Goal: Task Accomplishment & Management: Manage account settings

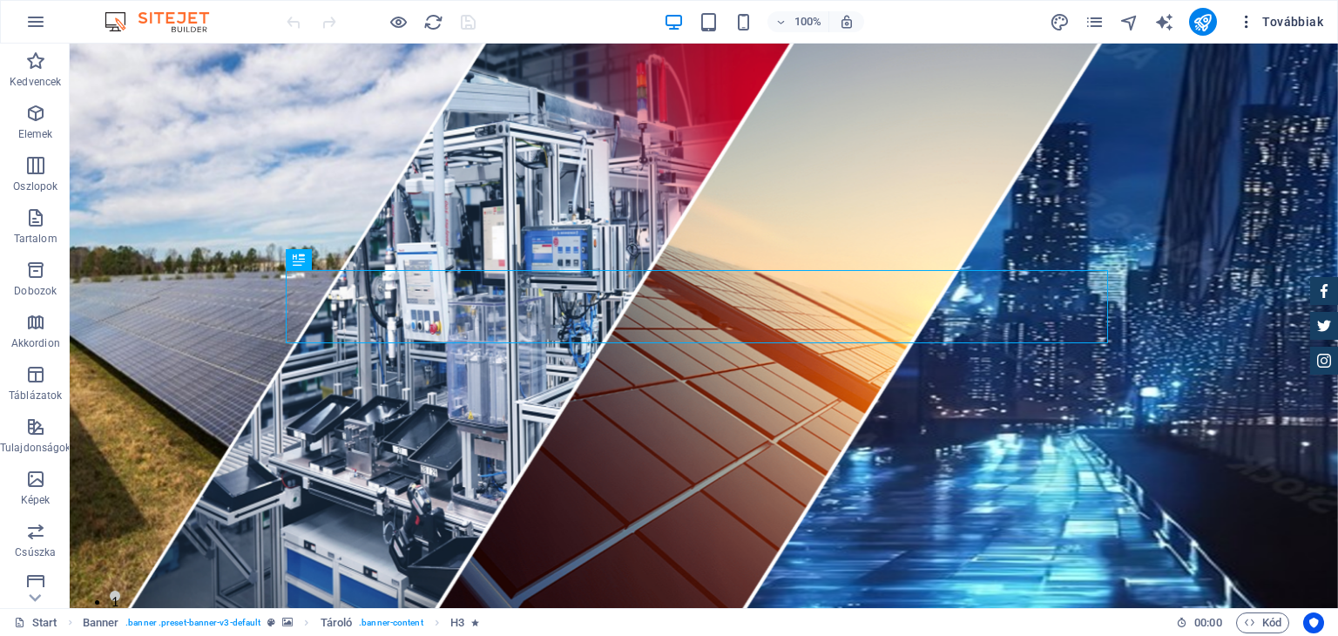
click at [1307, 17] on span "Továbbiak" at bounding box center [1280, 21] width 85 height 17
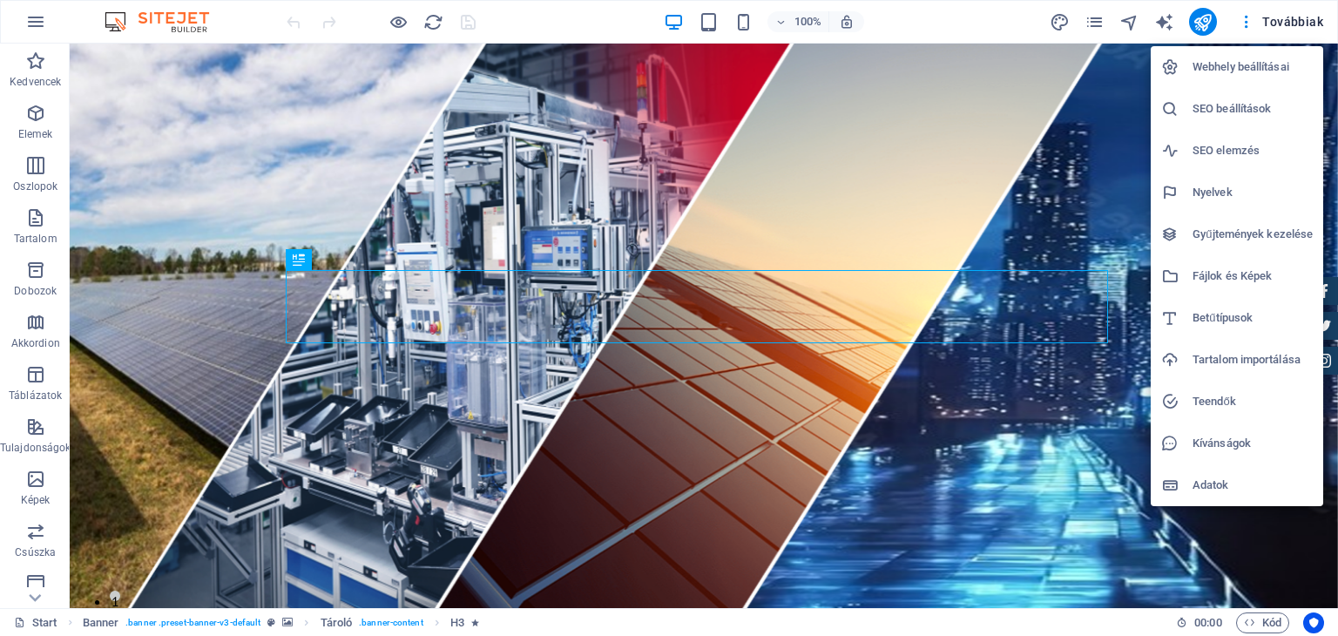
click at [1236, 64] on h6 "Webhely beállításai" at bounding box center [1252, 67] width 120 height 21
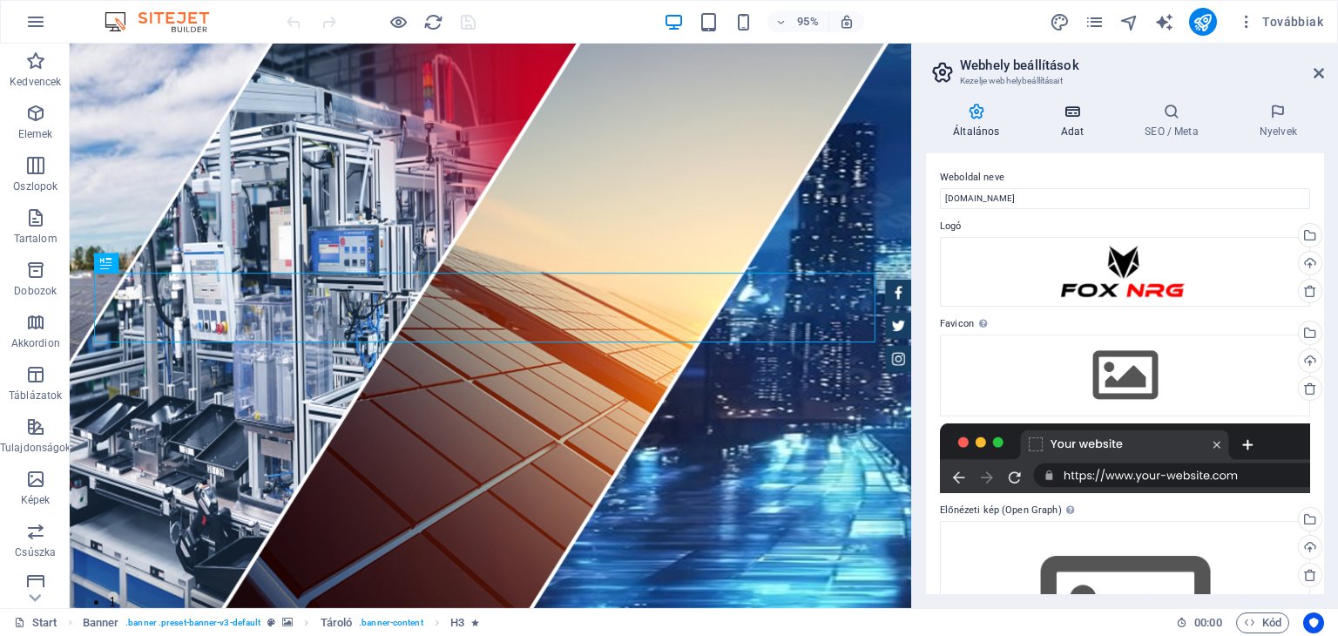
click at [1083, 112] on icon at bounding box center [1072, 111] width 78 height 17
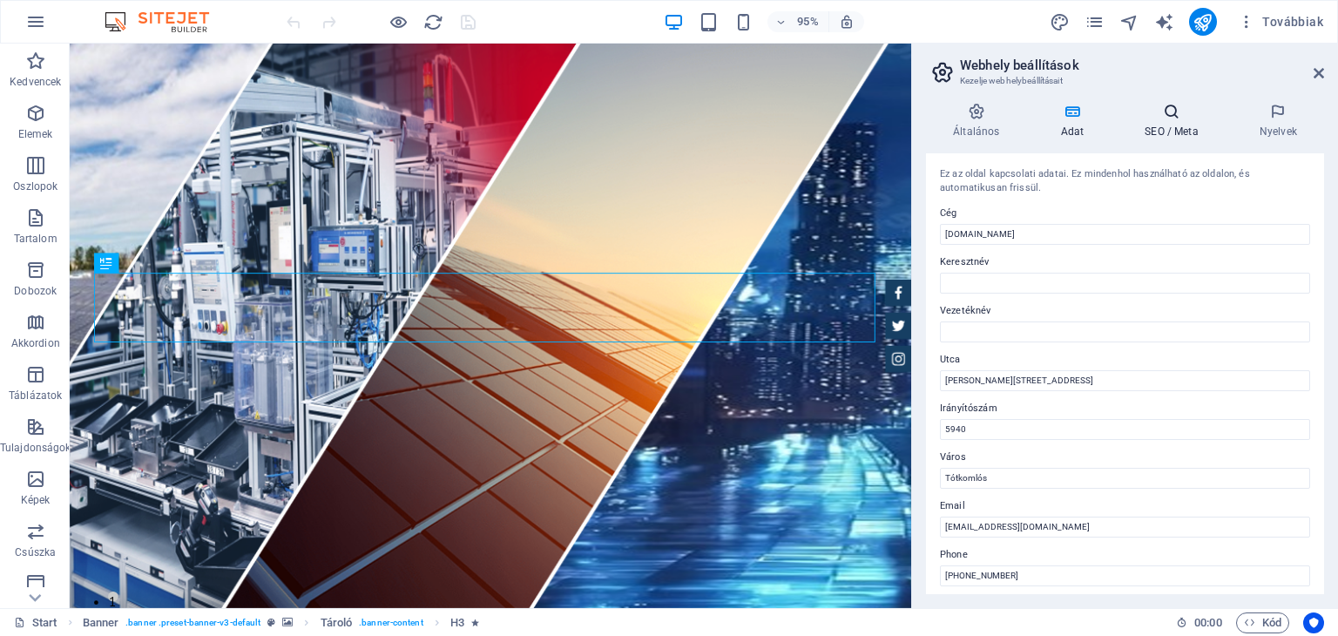
click at [1167, 110] on icon at bounding box center [1171, 111] width 108 height 17
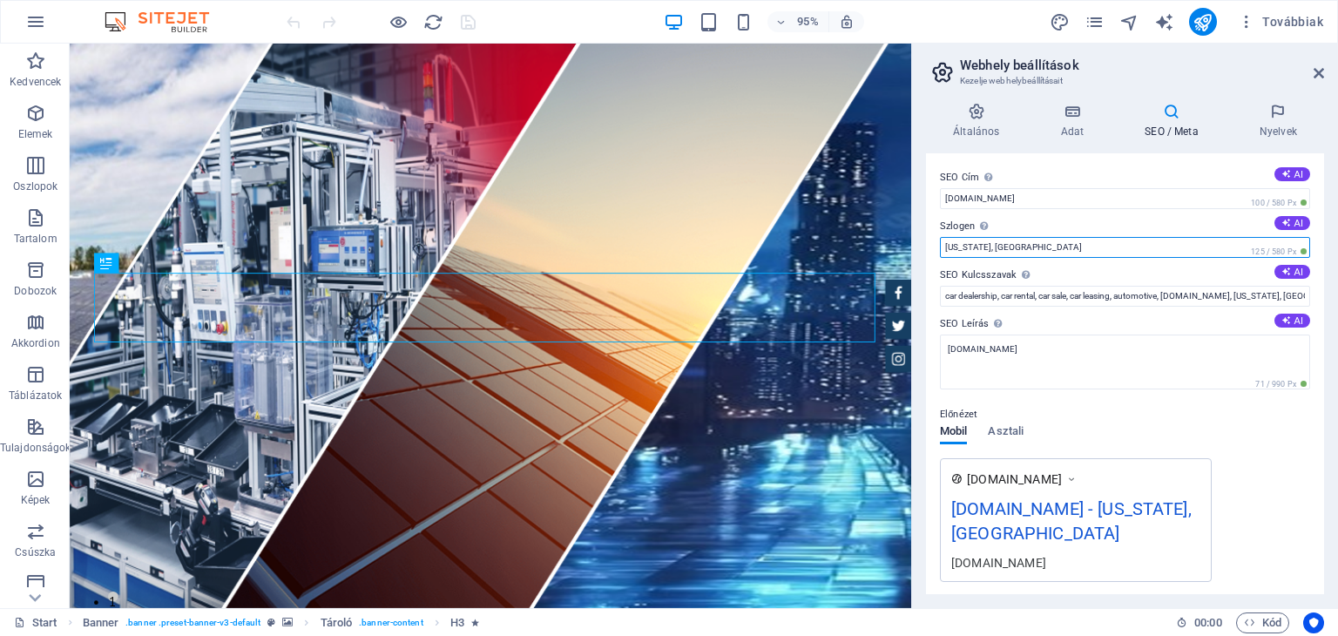
drag, startPoint x: 1020, startPoint y: 250, endPoint x: 926, endPoint y: 252, distance: 94.1
click at [926, 252] on div "SEO Cím Az Ön weboldalának címe - legyen valami, ami kitűnik a kereső találatok…" at bounding box center [1125, 373] width 398 height 441
click at [1010, 224] on label "Szlogen Az Ön weboldalának szlogene. AI" at bounding box center [1125, 226] width 370 height 21
click at [1010, 237] on input "[US_STATE], [GEOGRAPHIC_DATA]" at bounding box center [1125, 247] width 370 height 21
click at [1009, 223] on label "Szlogen Az Ön weboldalának szlogene. AI" at bounding box center [1125, 226] width 370 height 21
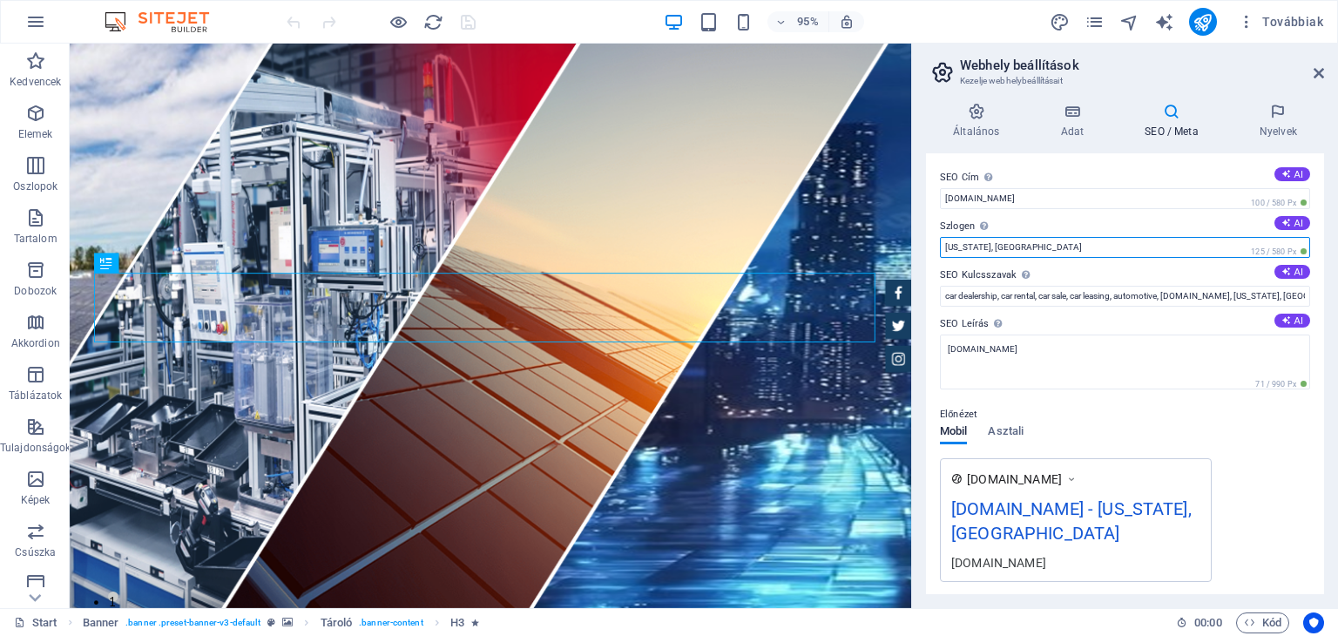
click at [1009, 237] on input "[US_STATE], [GEOGRAPHIC_DATA]" at bounding box center [1125, 247] width 370 height 21
click at [931, 212] on div "SEO Cím Az Ön weboldalának címe - legyen valami, ami kitűnik a kereső találatok…" at bounding box center [1125, 373] width 398 height 441
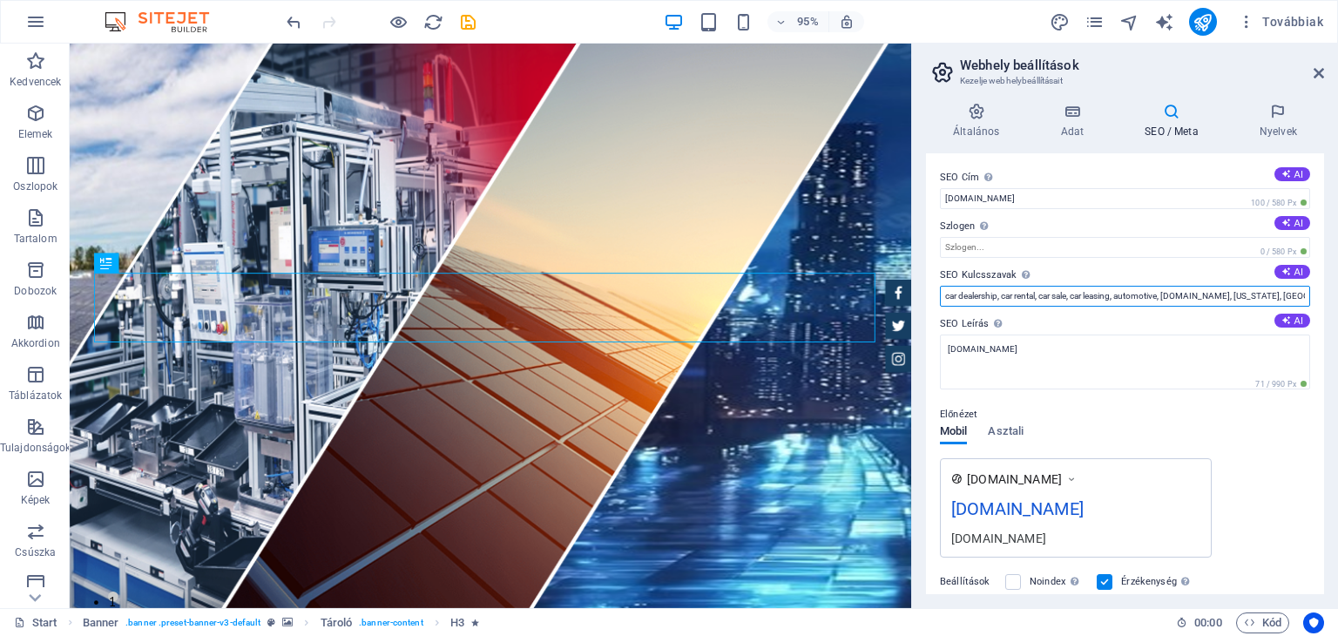
click at [942, 297] on input "car dealership, car rental, car sale, car leasing, automotive, [DOMAIN_NAME], […" at bounding box center [1125, 296] width 370 height 21
drag, startPoint x: 942, startPoint y: 297, endPoint x: 1293, endPoint y: 295, distance: 351.0
click at [1293, 295] on input "car dealership, car rental, car sale, car leasing, automotive, [DOMAIN_NAME], […" at bounding box center [1125, 296] width 370 height 21
click at [1284, 321] on icon at bounding box center [1286, 320] width 10 height 10
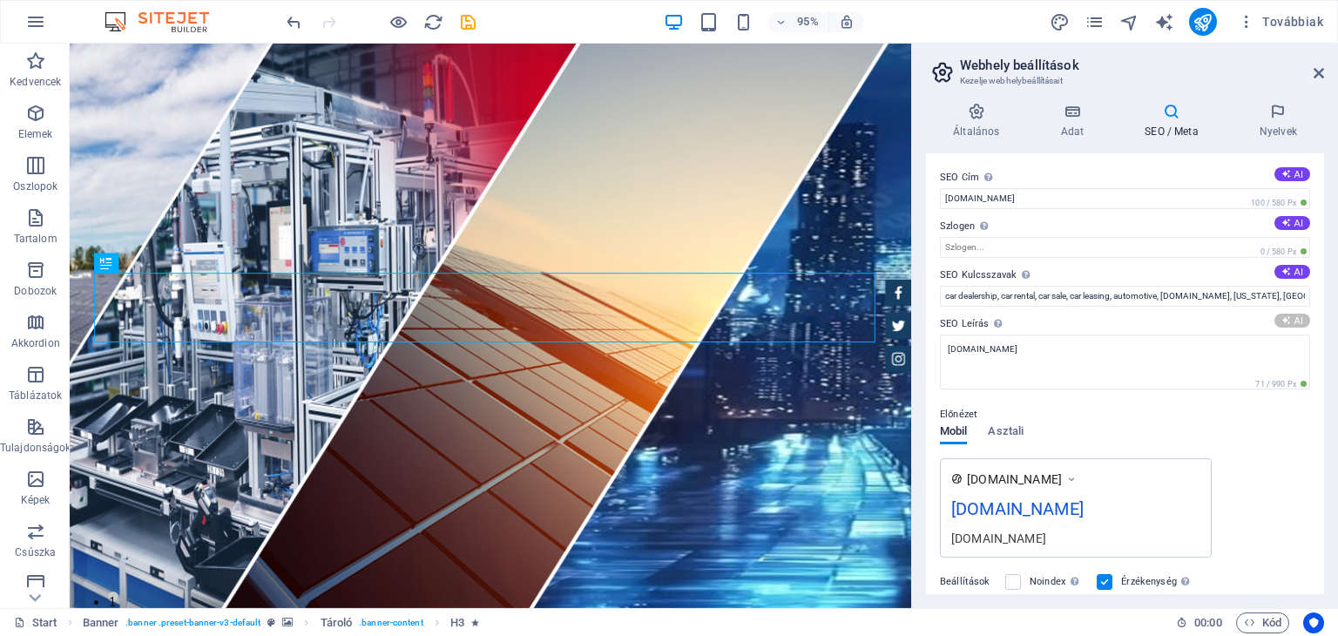
type textarea "Discover FOX N.R.G. Kft. for comprehensive industrial construction and electric…"
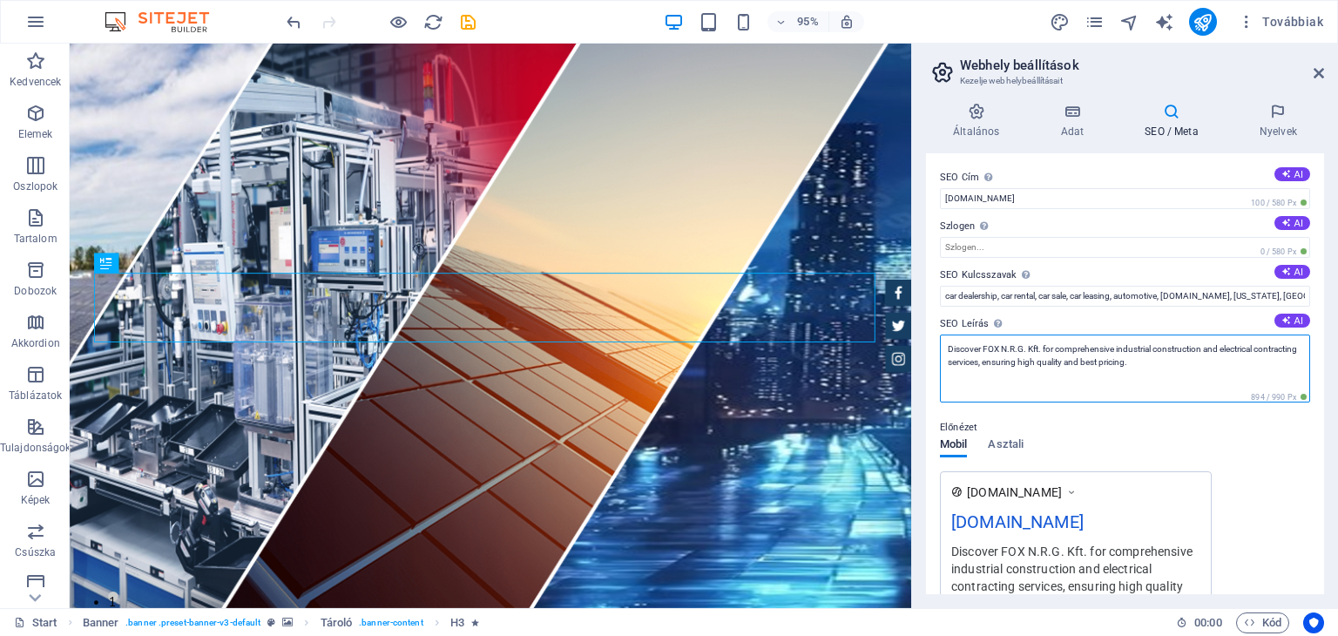
drag, startPoint x: 1192, startPoint y: 369, endPoint x: 931, endPoint y: 341, distance: 262.8
click at [931, 341] on div "SEO Cím Az Ön weboldalának címe - legyen valami, ami kitűnik a kereső találatok…" at bounding box center [1125, 373] width 398 height 441
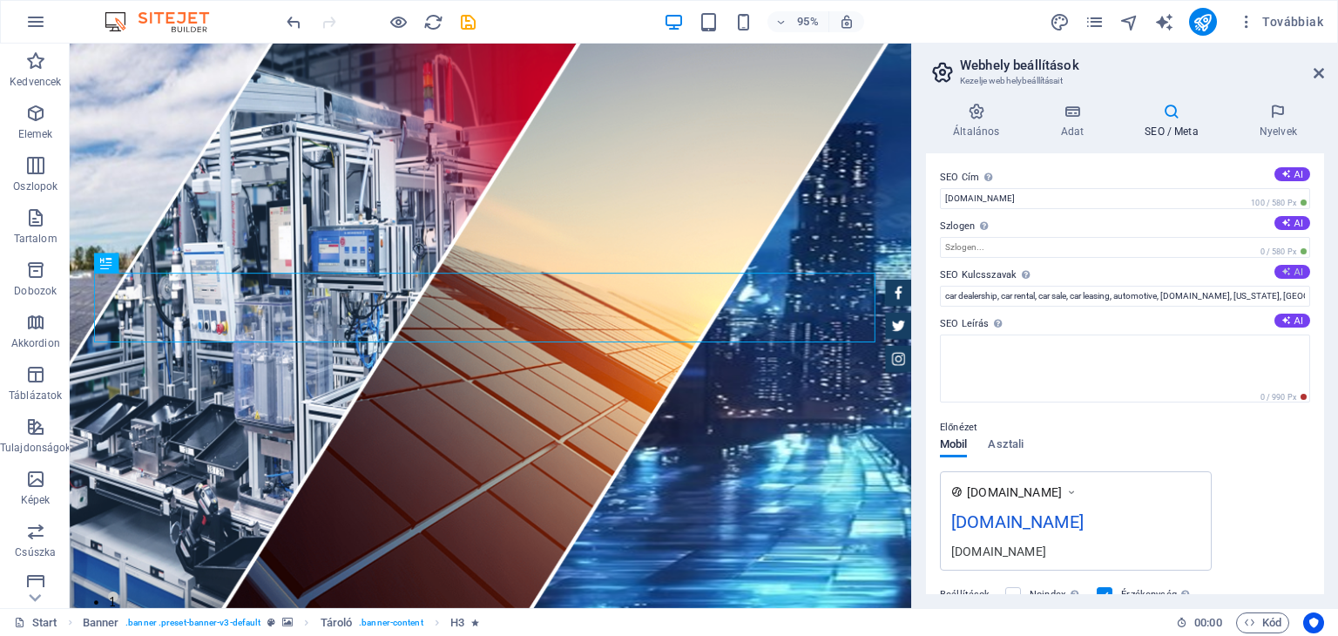
click at [1296, 270] on button "AI" at bounding box center [1292, 272] width 36 height 14
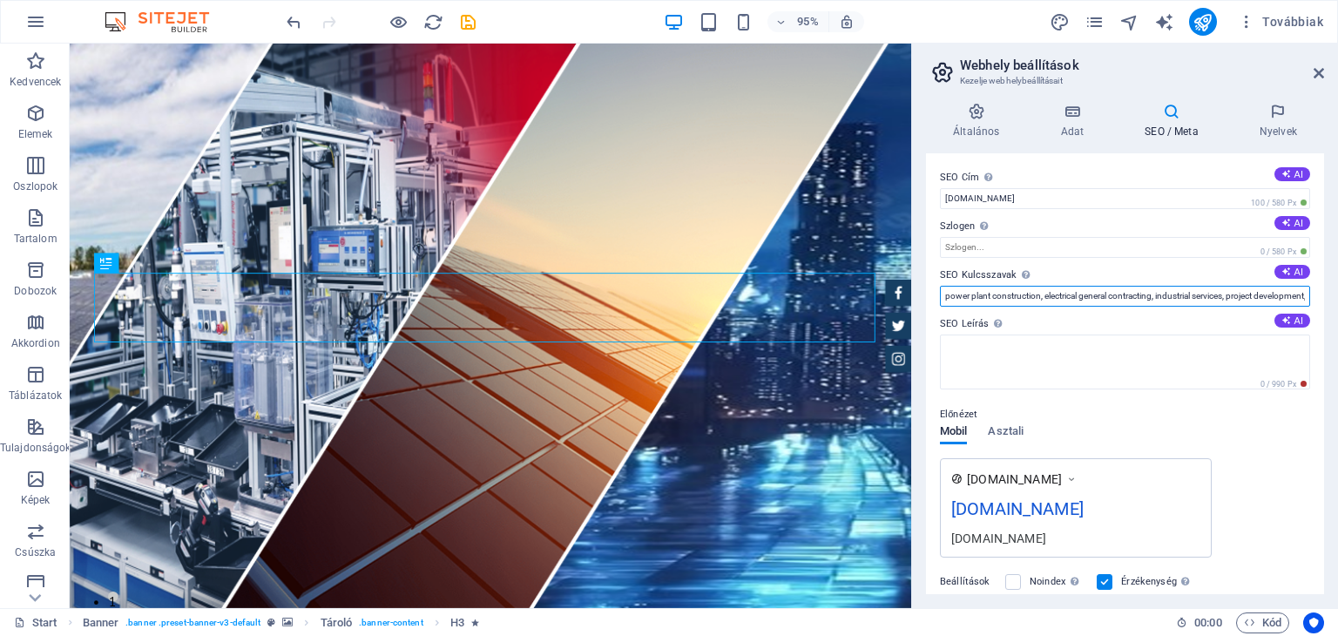
click at [1300, 296] on input "power plant construction, electrical general contracting, industrial services, …" at bounding box center [1125, 296] width 370 height 21
click at [1302, 297] on input "power plant construction, electrical general contracting, industrial services, …" at bounding box center [1125, 296] width 370 height 21
click at [1302, 295] on input "power plant construction, electrical general contracting, industrial services, …" at bounding box center [1125, 296] width 370 height 21
click at [1163, 395] on div "Előnézet Mobil Asztali [DOMAIN_NAME] [DOMAIN_NAME] [DOMAIN_NAME]" at bounding box center [1125, 473] width 370 height 167
drag, startPoint x: 1301, startPoint y: 297, endPoint x: 1297, endPoint y: 432, distance: 135.1
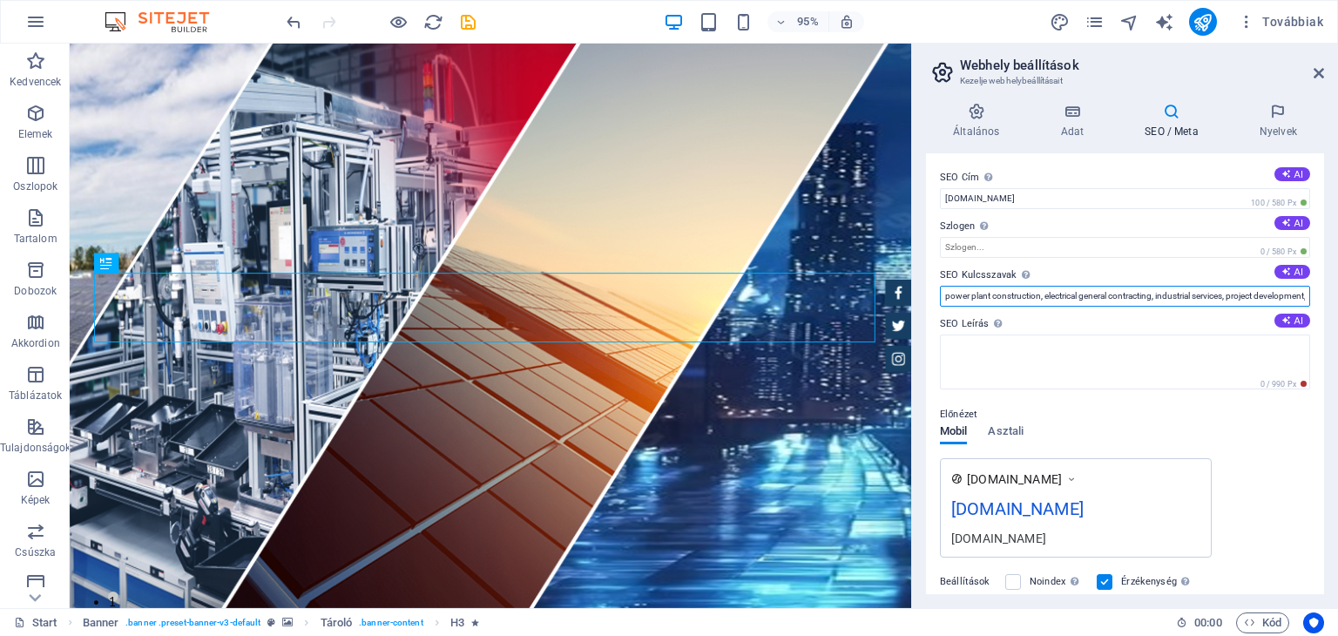
click at [1301, 296] on input "power plant construction, electrical general contracting, industrial services, …" at bounding box center [1125, 296] width 370 height 21
click at [945, 297] on input "power plant construction, electrical general contracting, industrial services, …" at bounding box center [1125, 296] width 370 height 21
type input "villanyszerelés, elektromos kivitelezés, napelem, naperőmű, erőmú, generálkivit…"
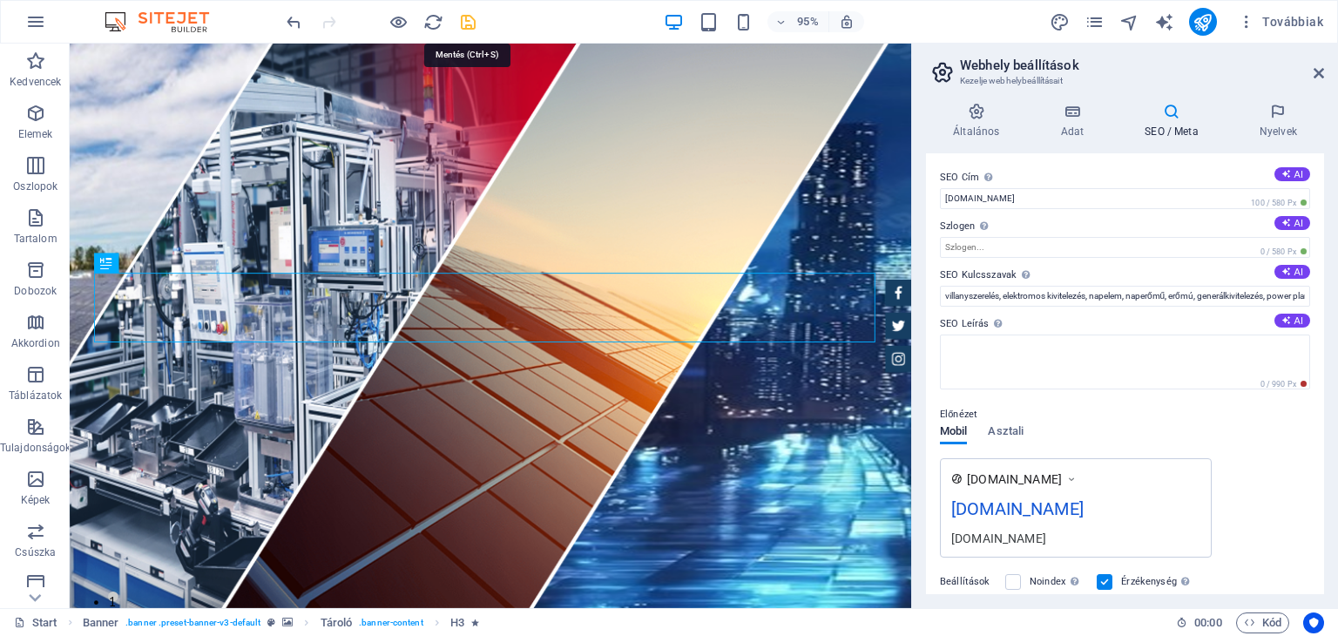
click at [462, 22] on icon "save" at bounding box center [468, 22] width 20 height 20
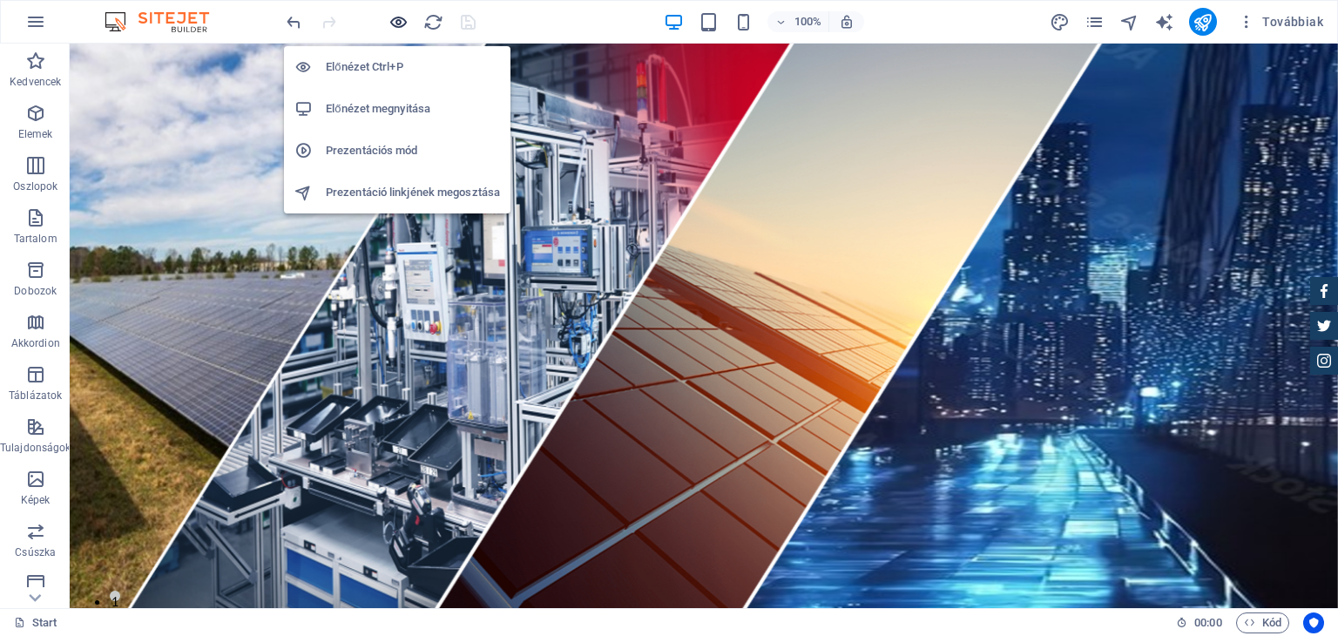
click at [398, 17] on icon "button" at bounding box center [398, 22] width 20 height 20
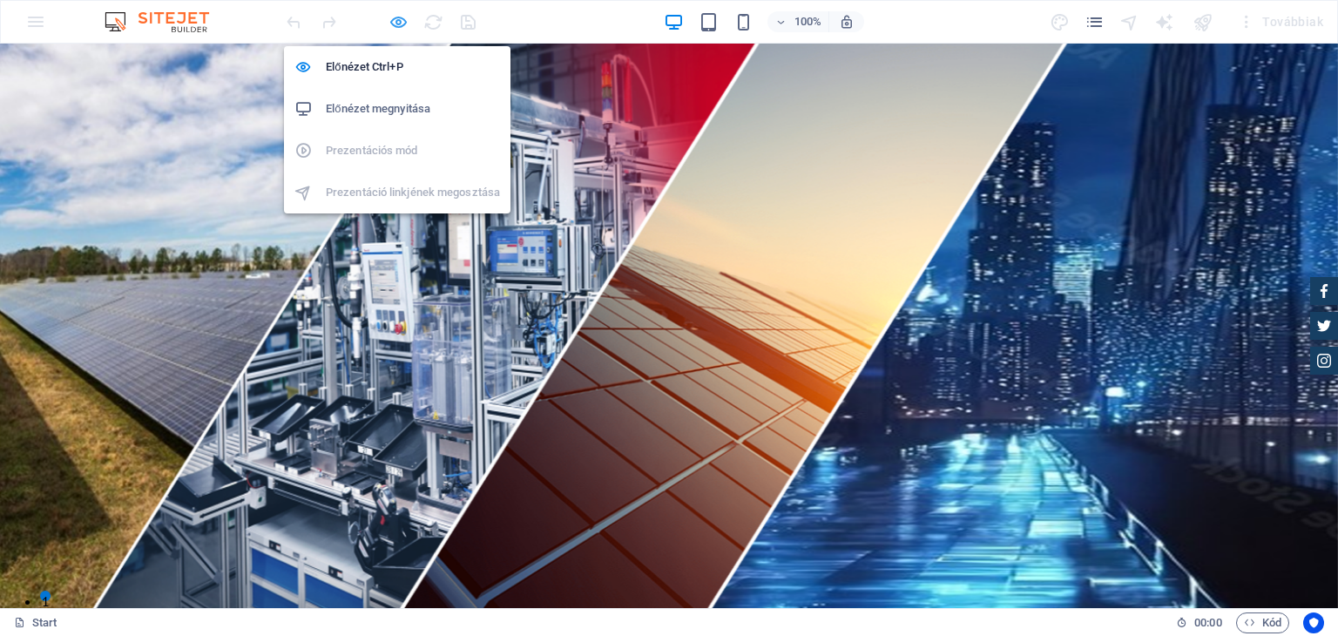
click at [404, 27] on icon "button" at bounding box center [398, 22] width 20 height 20
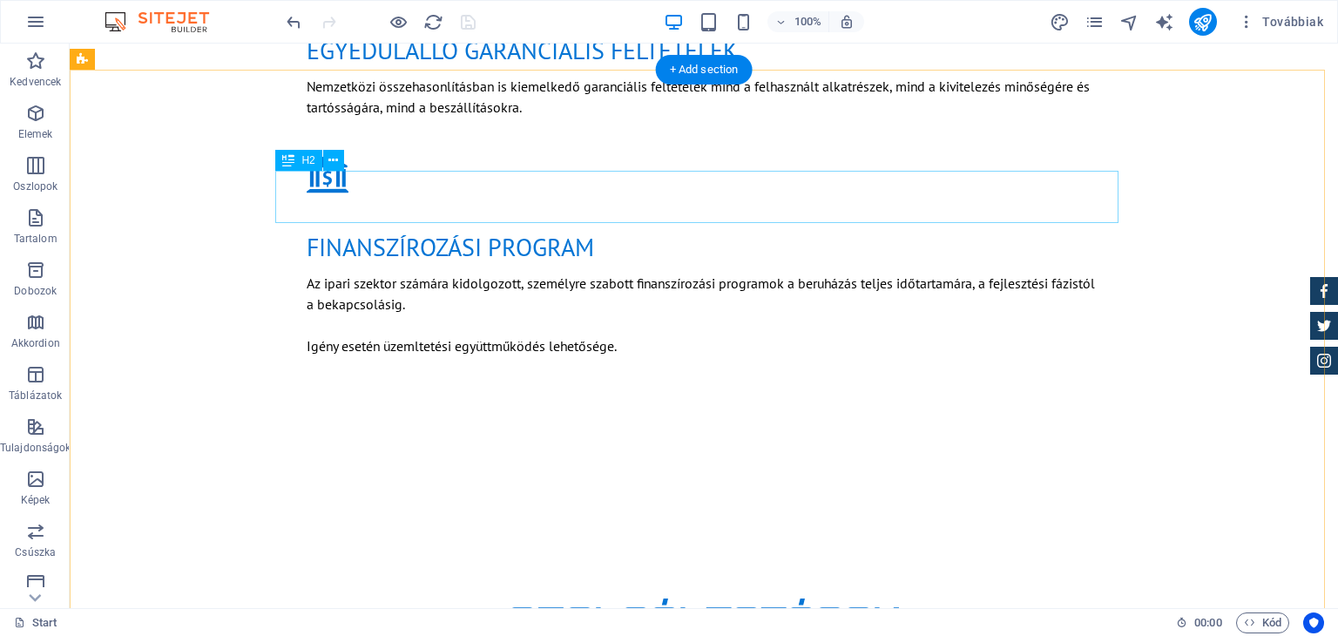
scroll to position [1916, 0]
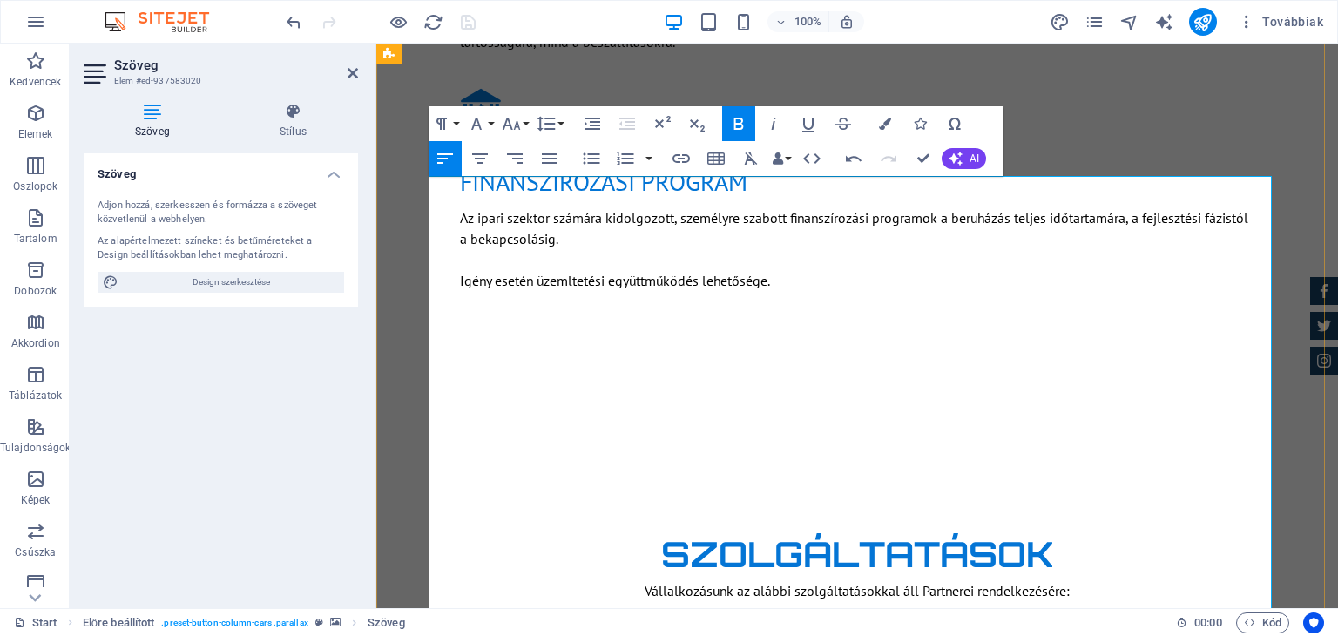
drag, startPoint x: 510, startPoint y: 206, endPoint x: 537, endPoint y: 304, distance: 101.2
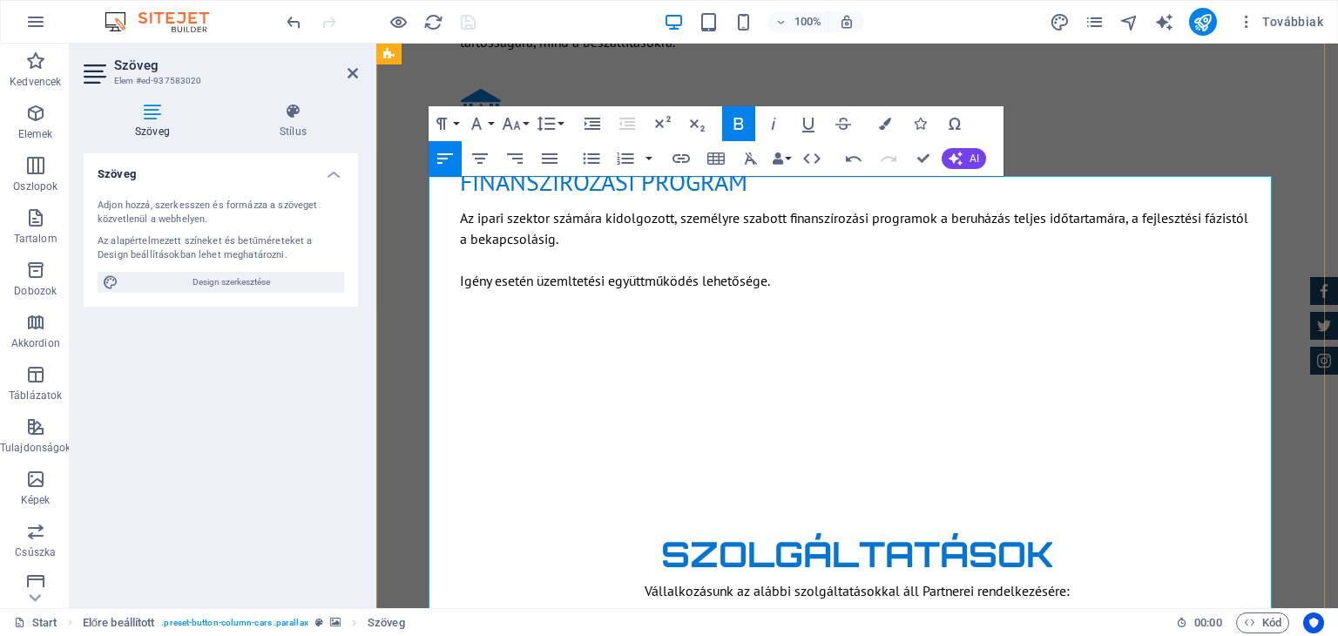
drag, startPoint x: 435, startPoint y: 254, endPoint x: 794, endPoint y: 248, distance: 358.9
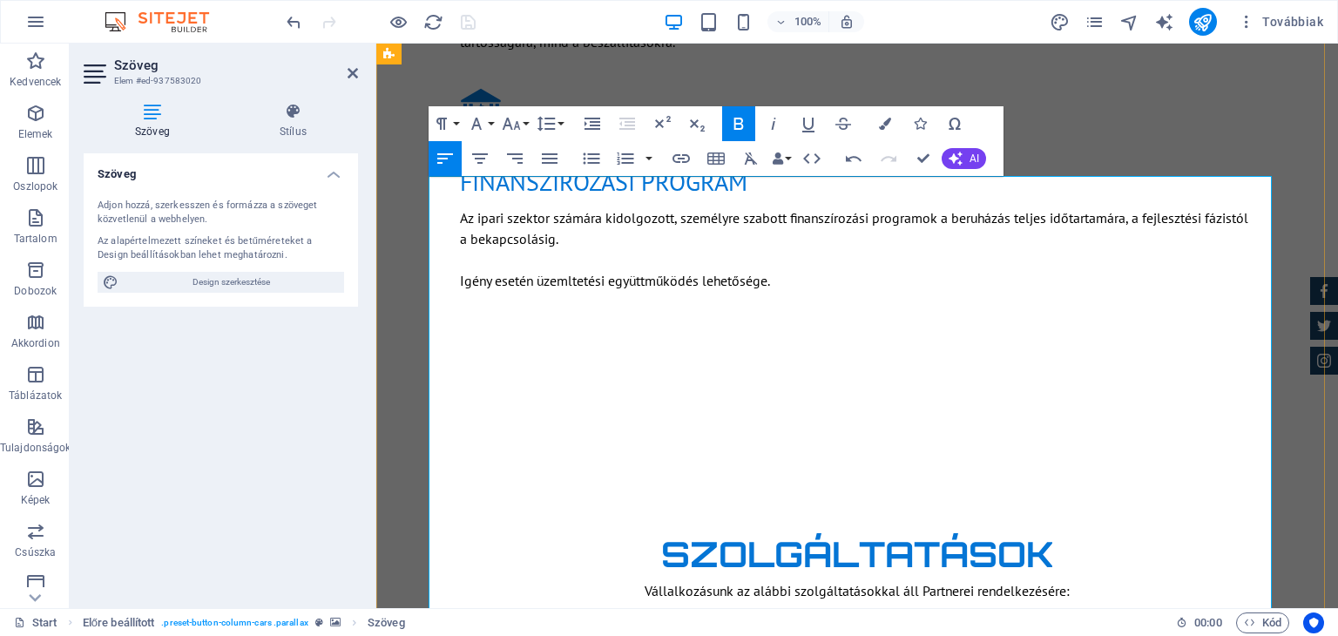
drag, startPoint x: 582, startPoint y: 274, endPoint x: 634, endPoint y: 273, distance: 52.3
drag, startPoint x: 563, startPoint y: 269, endPoint x: 633, endPoint y: 273, distance: 70.6
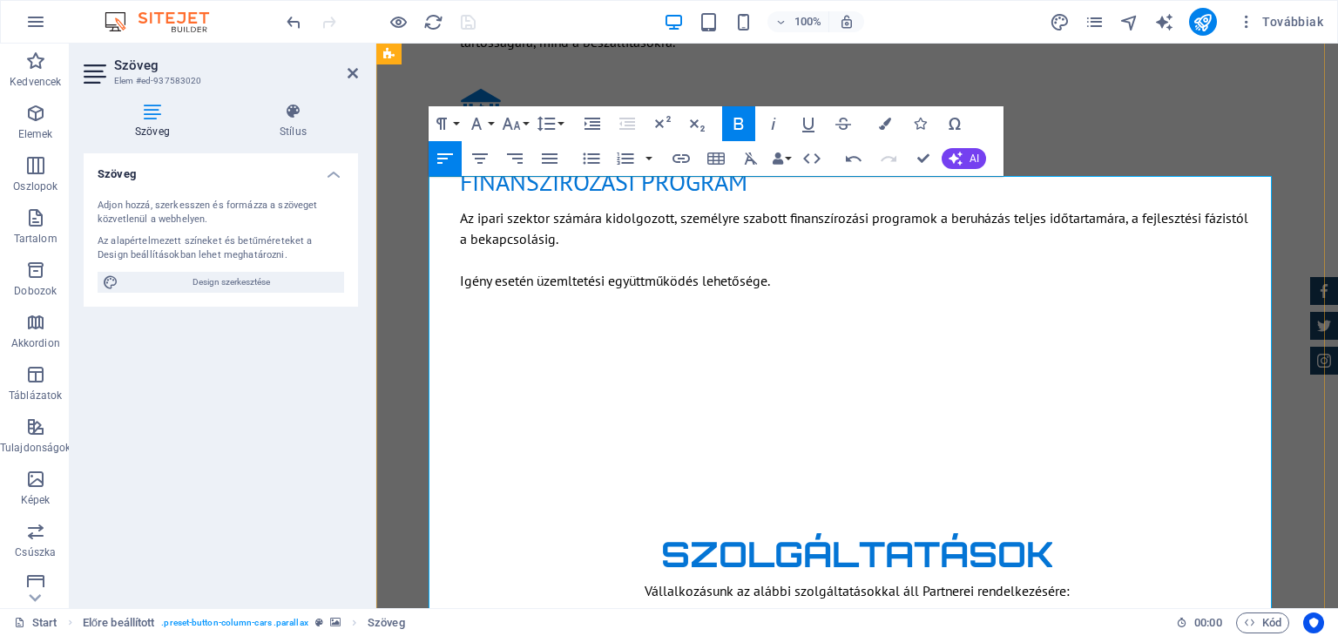
drag, startPoint x: 537, startPoint y: 203, endPoint x: 584, endPoint y: 267, distance: 79.3
drag, startPoint x: 567, startPoint y: 229, endPoint x: 621, endPoint y: 331, distance: 115.3
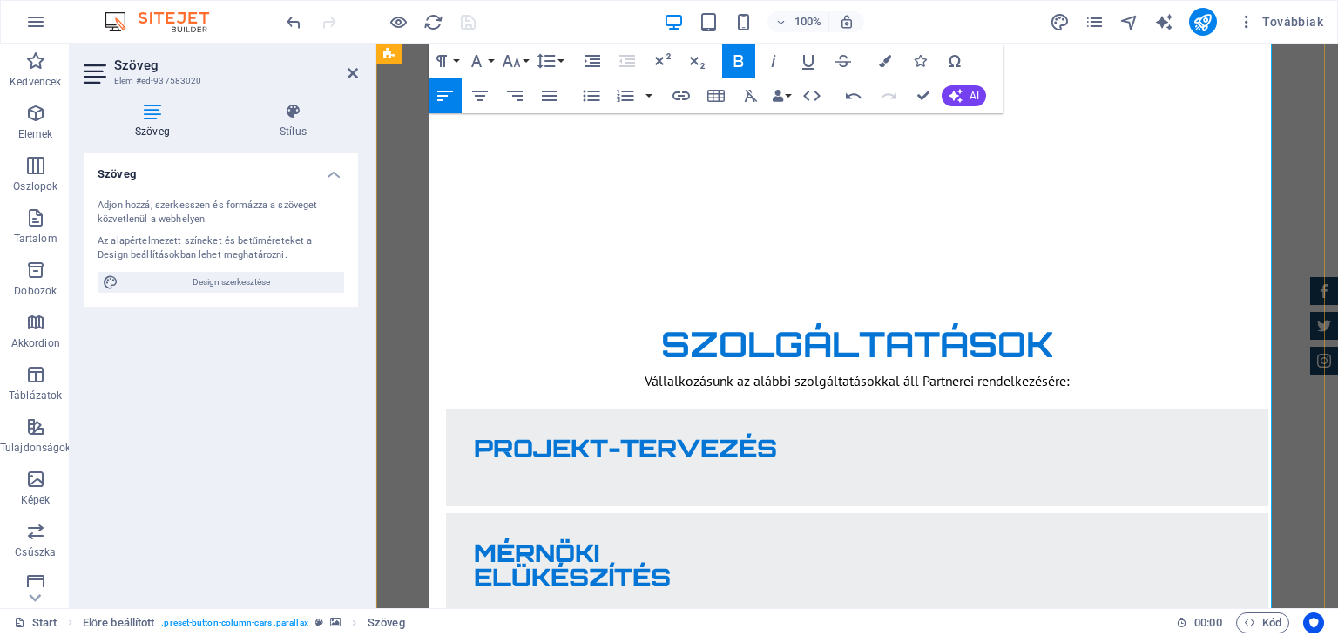
scroll to position [2224, 0]
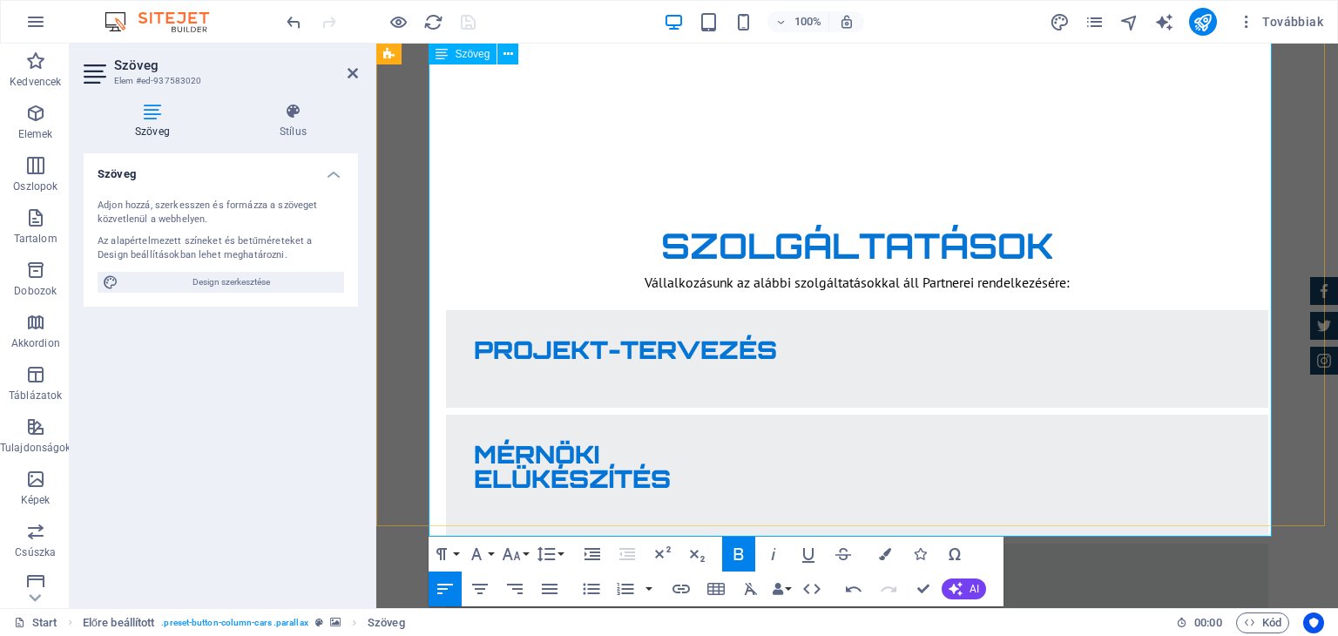
drag, startPoint x: 442, startPoint y: 335, endPoint x: 807, endPoint y: 442, distance: 380.3
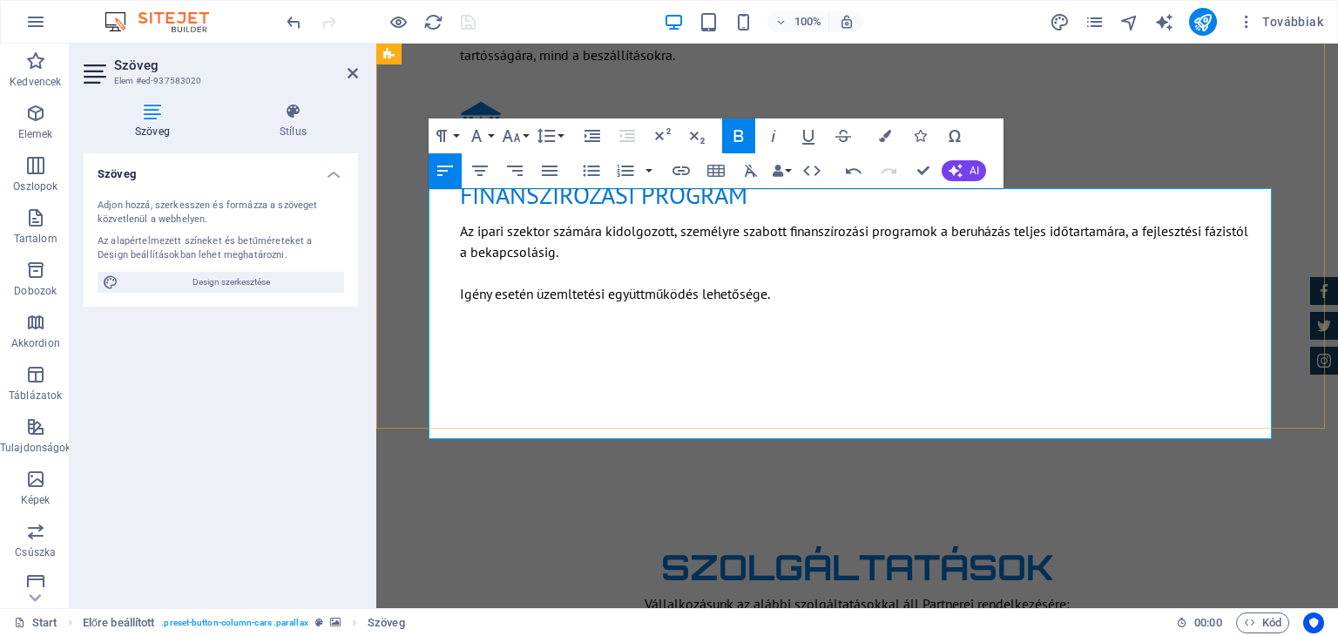
scroll to position [1894, 0]
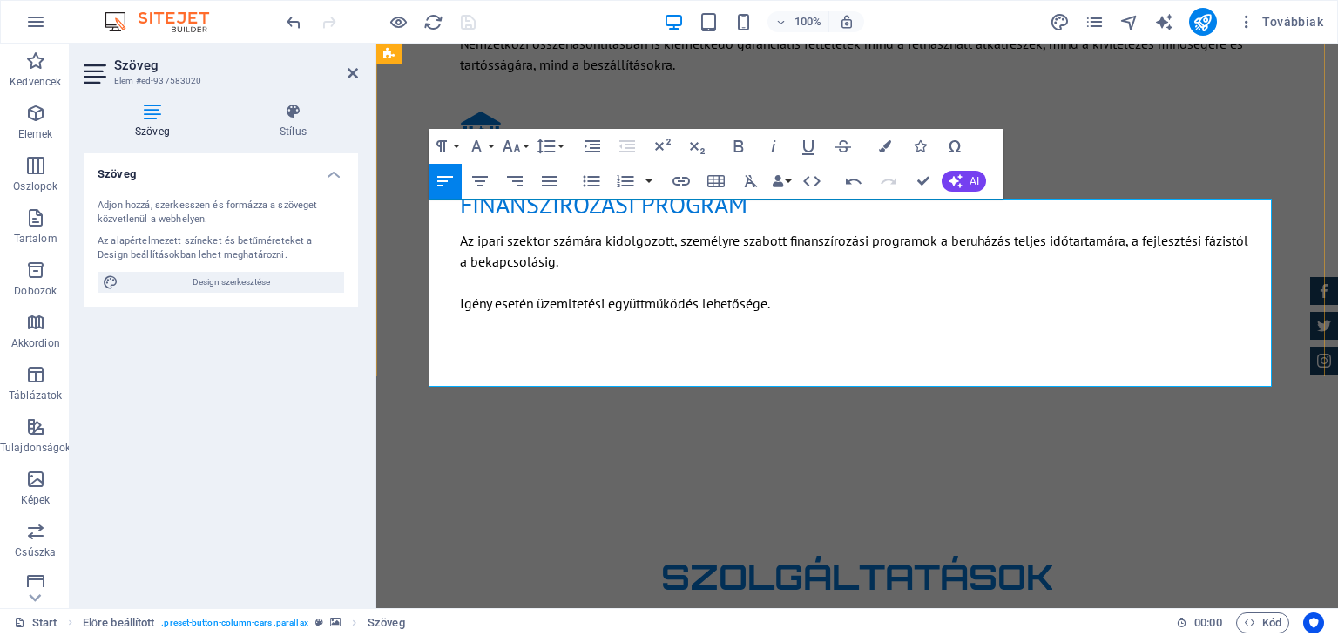
drag, startPoint x: 840, startPoint y: 331, endPoint x: 429, endPoint y: 339, distance: 412.0
copy strong "• Buzsák 63 MW AC tartószerkezet építés + modulozás, AC/DC (MET)"
drag, startPoint x: 842, startPoint y: 334, endPoint x: 833, endPoint y: 338, distance: 10.2
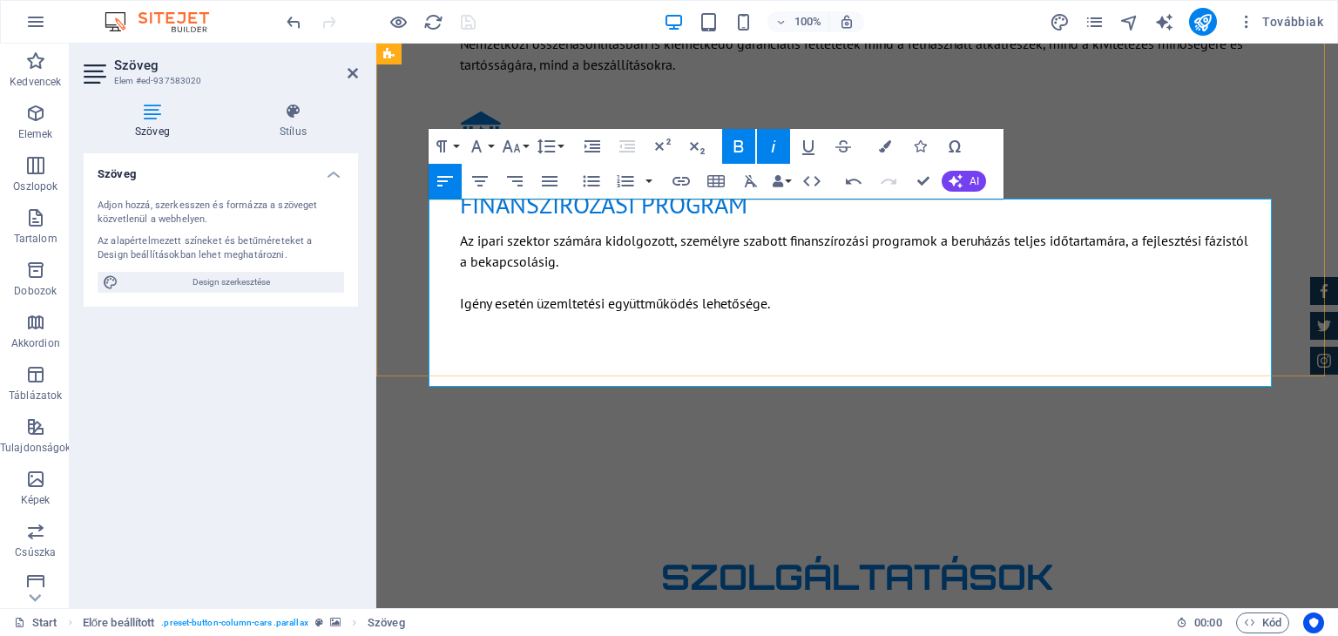
drag, startPoint x: 847, startPoint y: 354, endPoint x: 430, endPoint y: 360, distance: 416.4
click at [854, 188] on icon "button" at bounding box center [853, 181] width 21 height 21
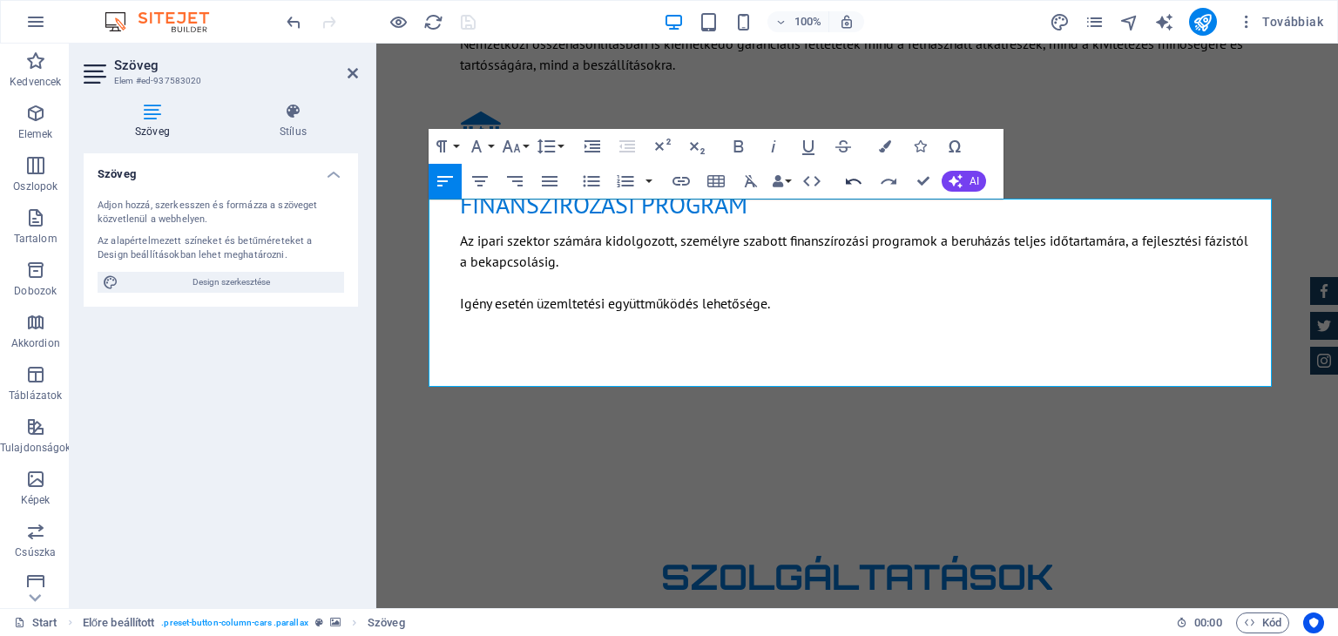
click at [854, 188] on icon "button" at bounding box center [853, 181] width 21 height 21
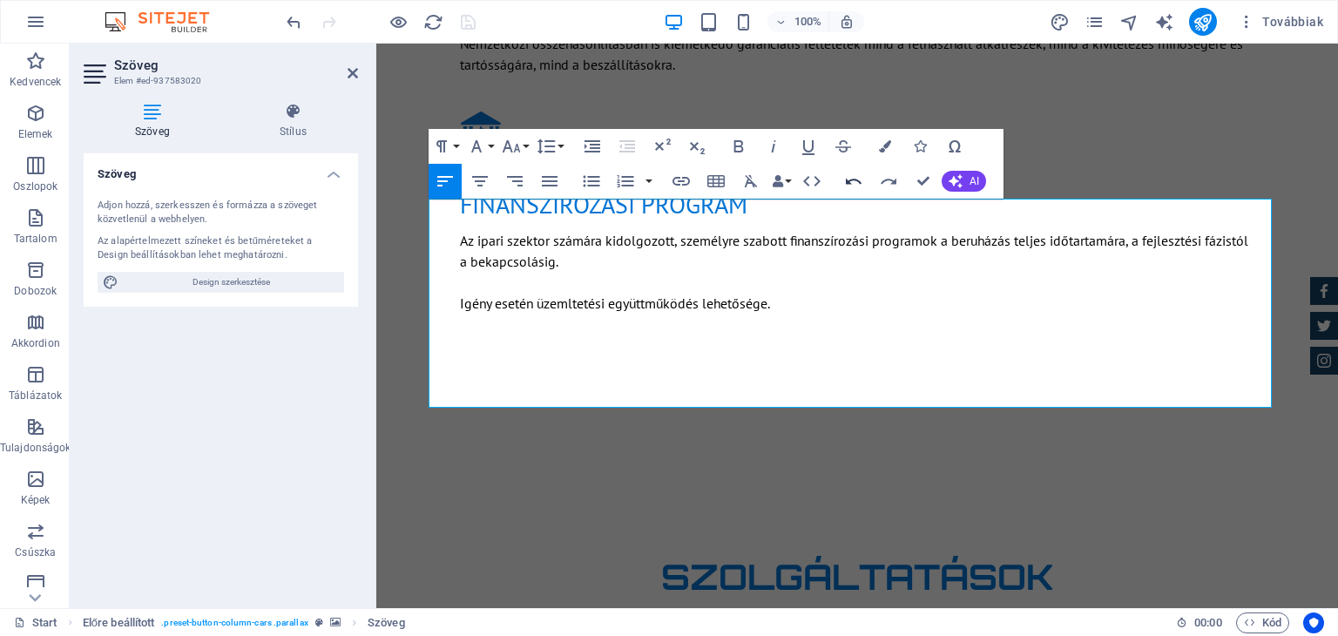
click at [854, 188] on icon "button" at bounding box center [853, 181] width 21 height 21
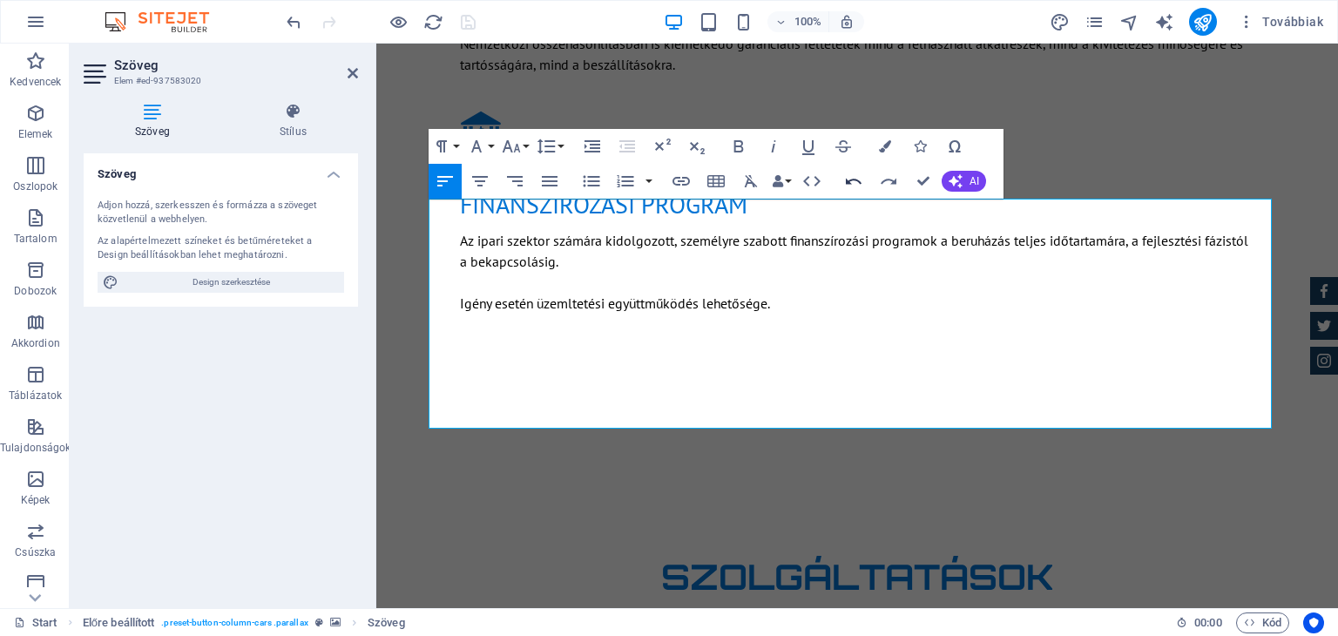
click at [854, 188] on icon "button" at bounding box center [853, 181] width 21 height 21
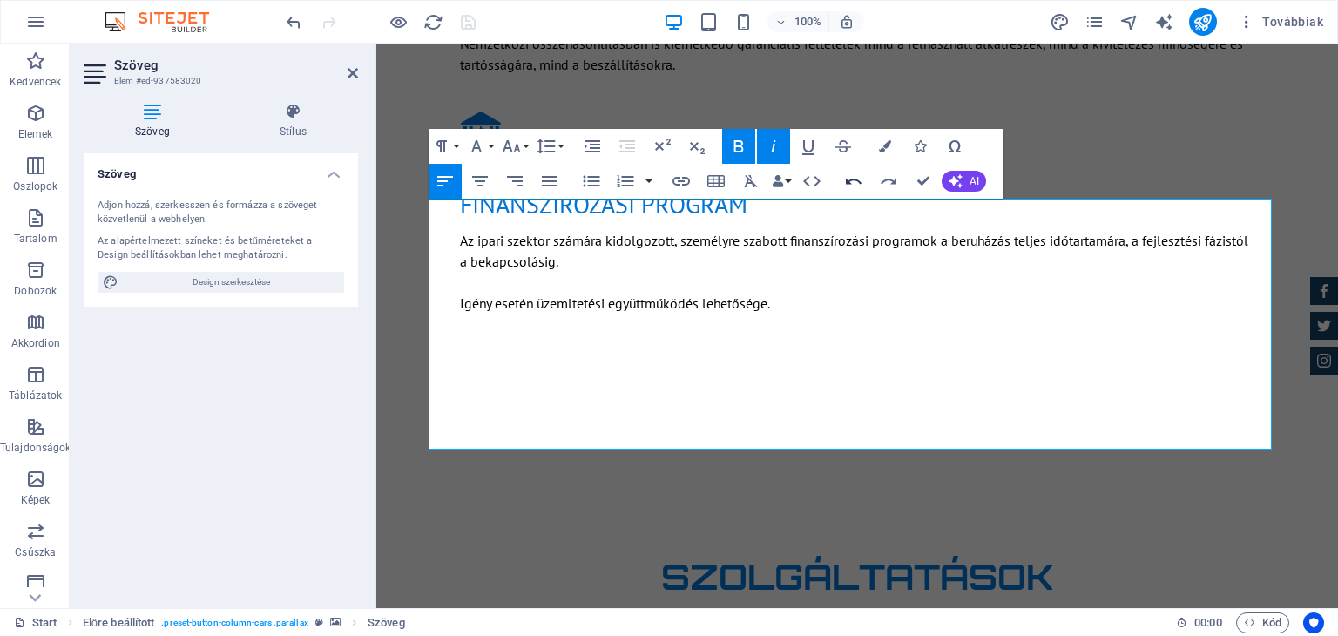
click at [854, 188] on icon "button" at bounding box center [853, 181] width 21 height 21
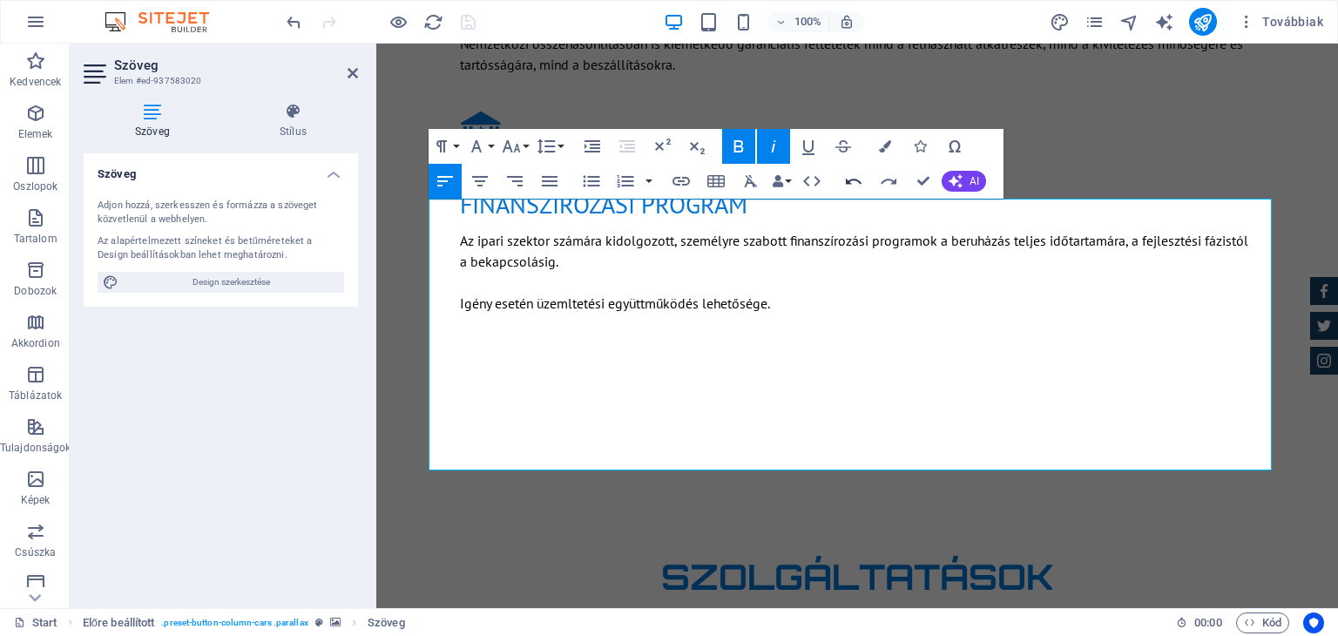
click at [854, 188] on icon "button" at bounding box center [853, 181] width 21 height 21
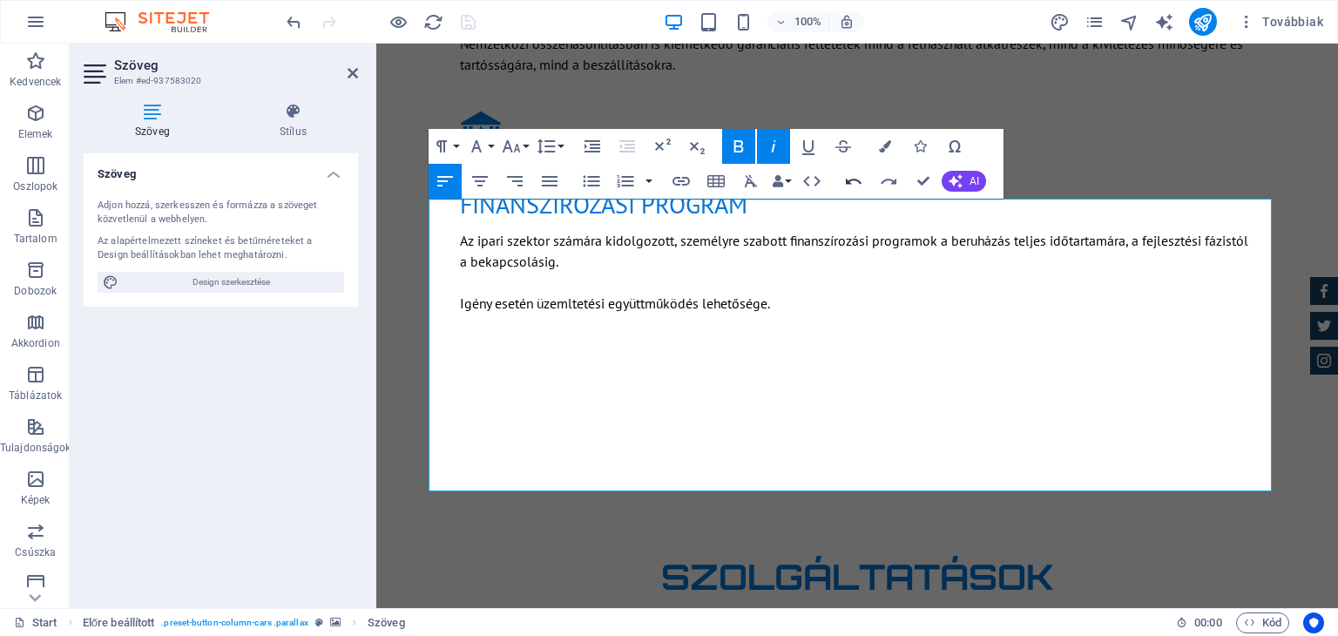
click at [854, 188] on icon "button" at bounding box center [853, 181] width 21 height 21
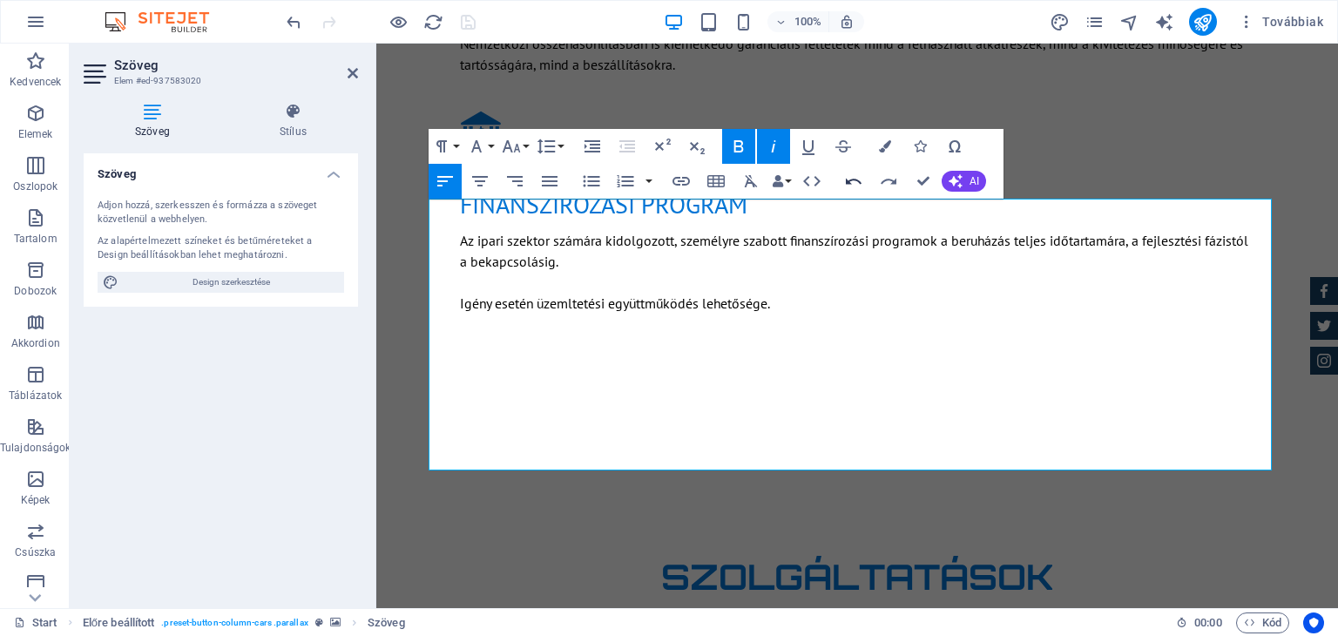
click at [854, 188] on icon "button" at bounding box center [853, 181] width 21 height 21
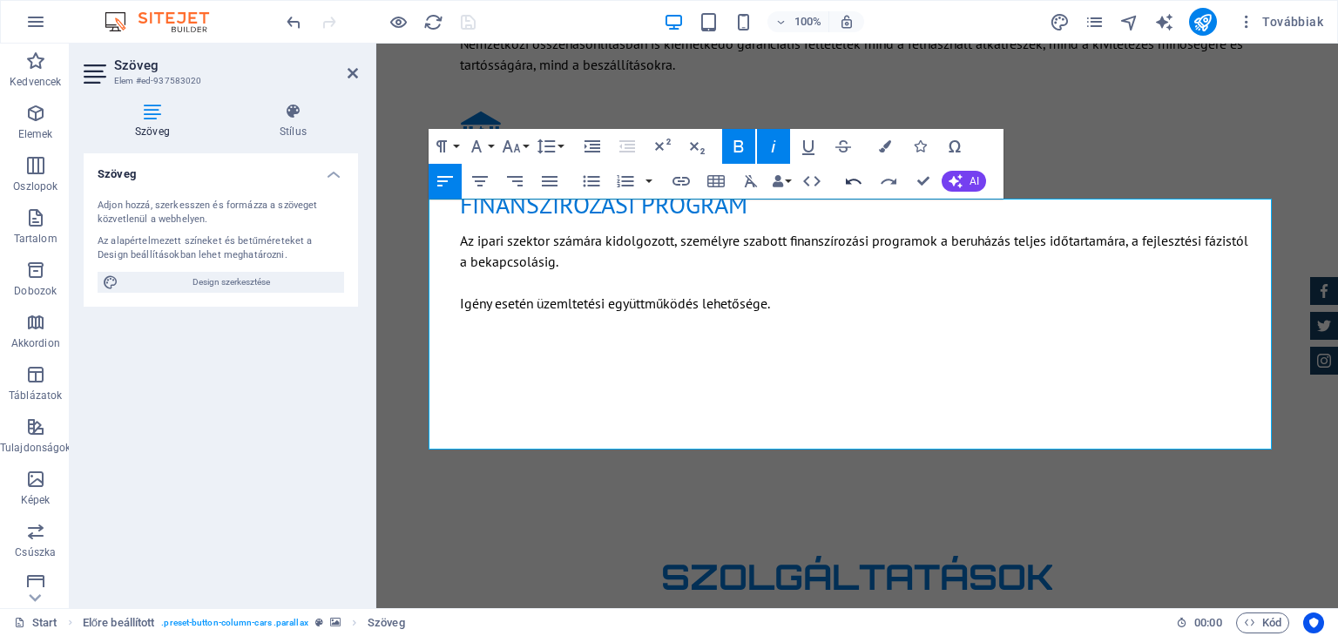
click at [854, 188] on icon "button" at bounding box center [853, 181] width 21 height 21
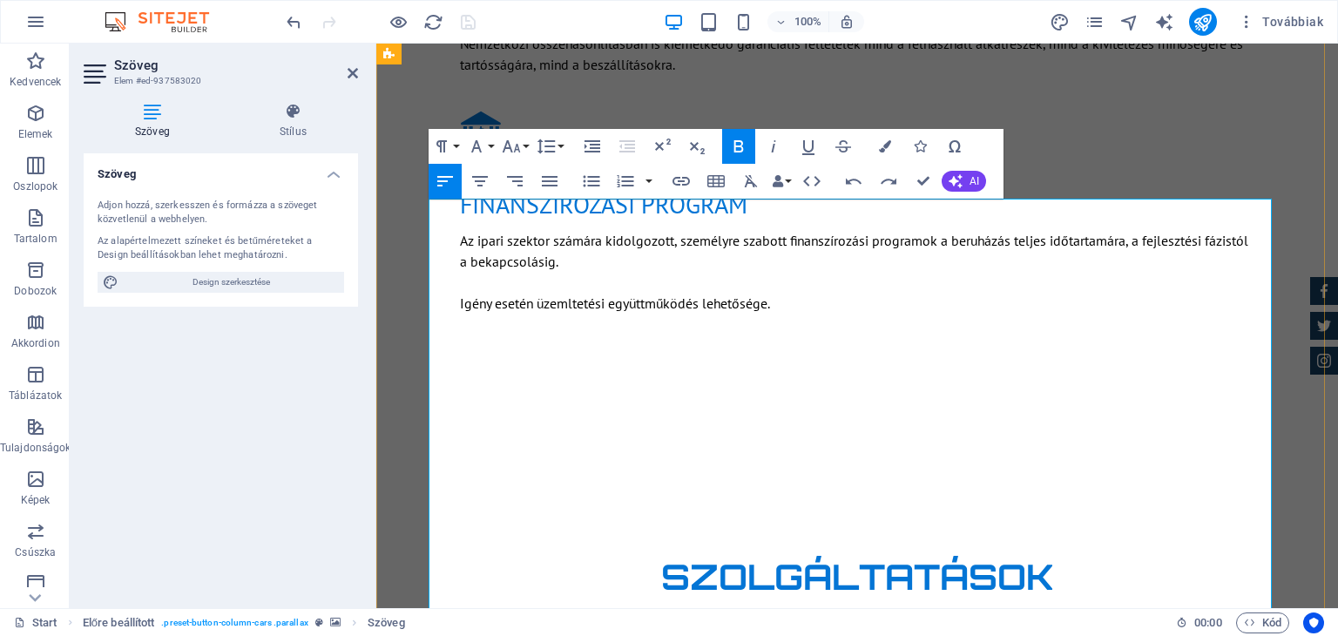
drag, startPoint x: 440, startPoint y: 354, endPoint x: 780, endPoint y: 361, distance: 340.6
drag, startPoint x: 438, startPoint y: 380, endPoint x: 692, endPoint y: 381, distance: 253.5
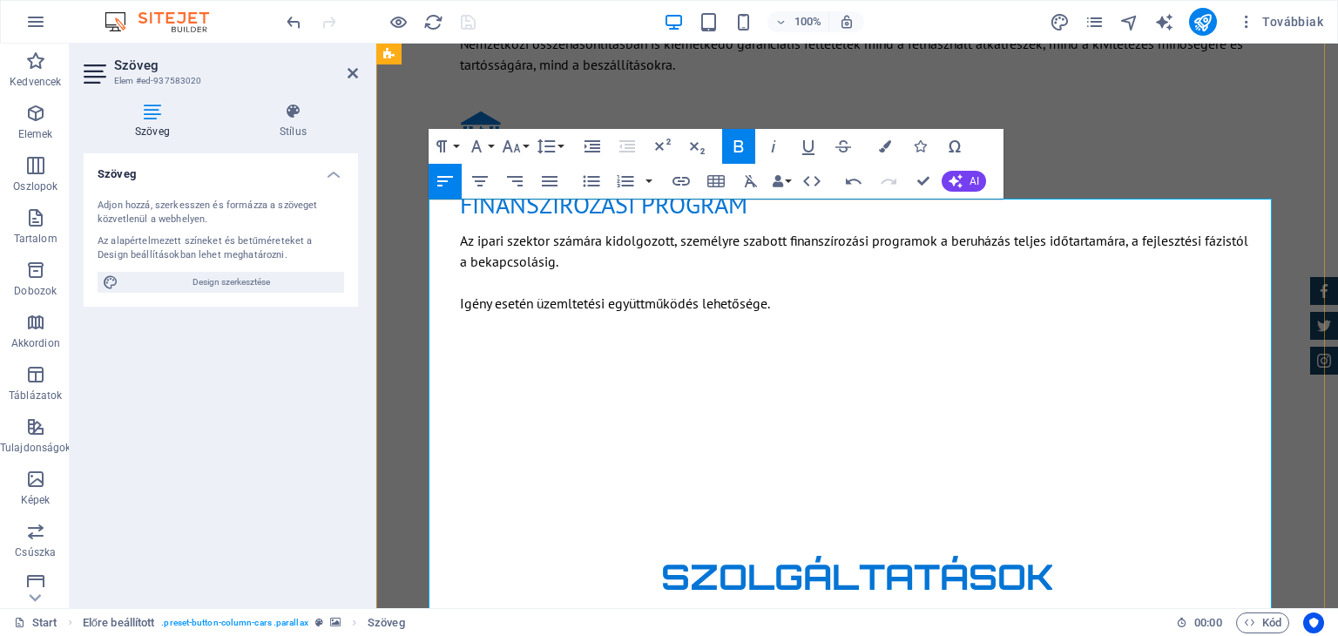
drag, startPoint x: 437, startPoint y: 398, endPoint x: 701, endPoint y: 399, distance: 263.9
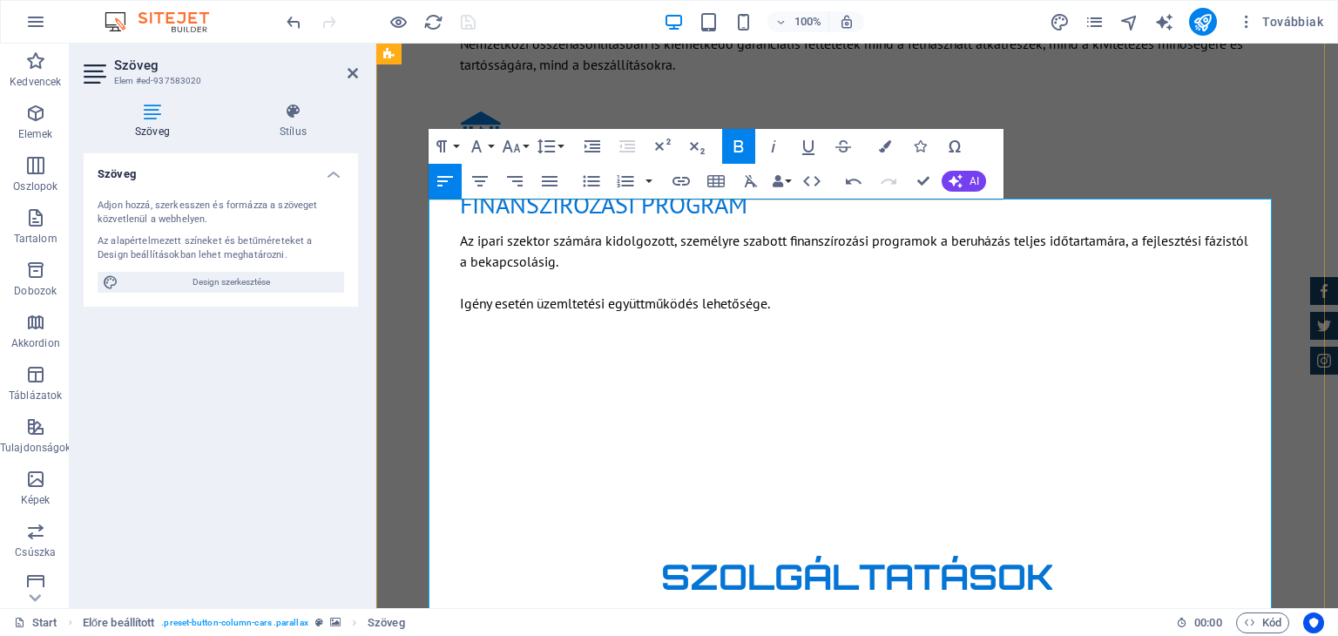
drag, startPoint x: 439, startPoint y: 418, endPoint x: 872, endPoint y: 429, distance: 433.0
drag, startPoint x: 439, startPoint y: 418, endPoint x: 857, endPoint y: 415, distance: 418.1
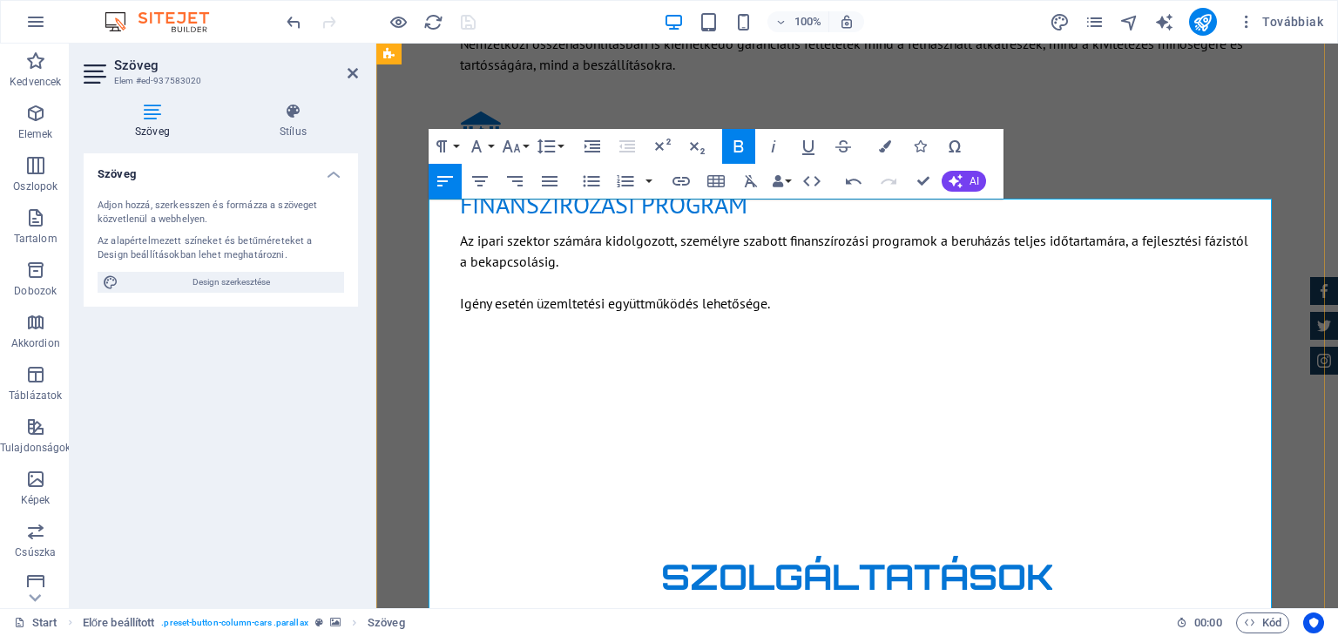
drag, startPoint x: 439, startPoint y: 439, endPoint x: 768, endPoint y: 441, distance: 329.2
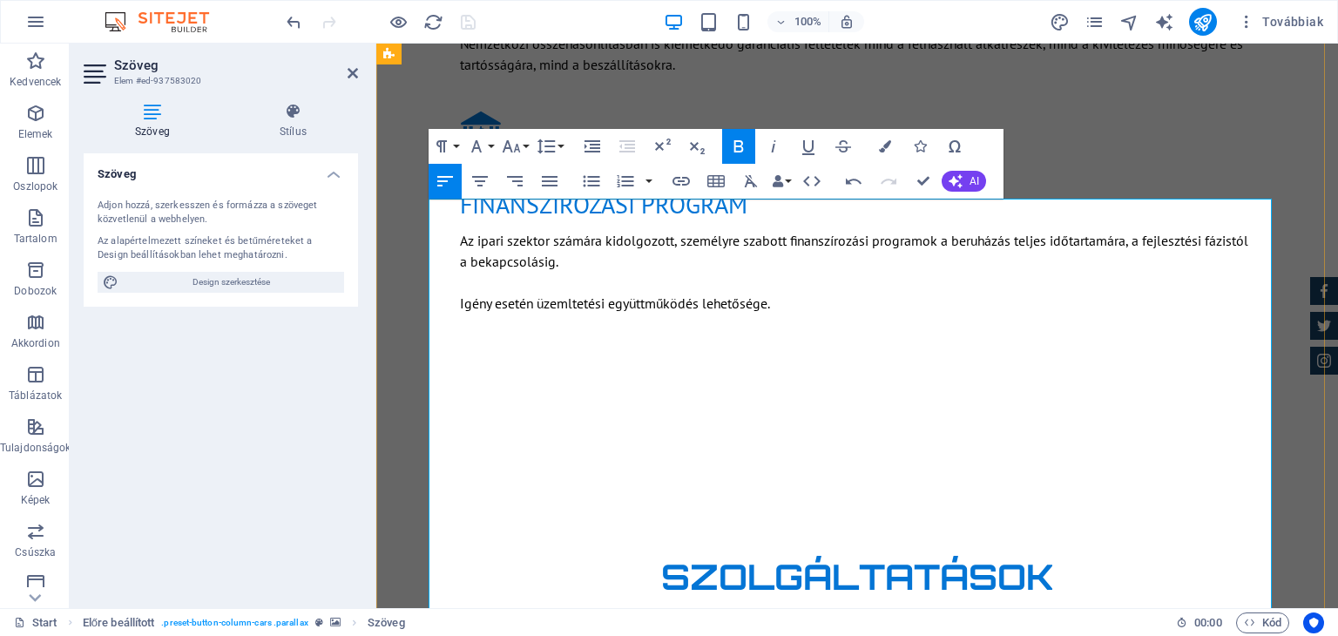
drag, startPoint x: 440, startPoint y: 459, endPoint x: 699, endPoint y: 459, distance: 258.7
drag, startPoint x: 439, startPoint y: 481, endPoint x: 744, endPoint y: 489, distance: 305.0
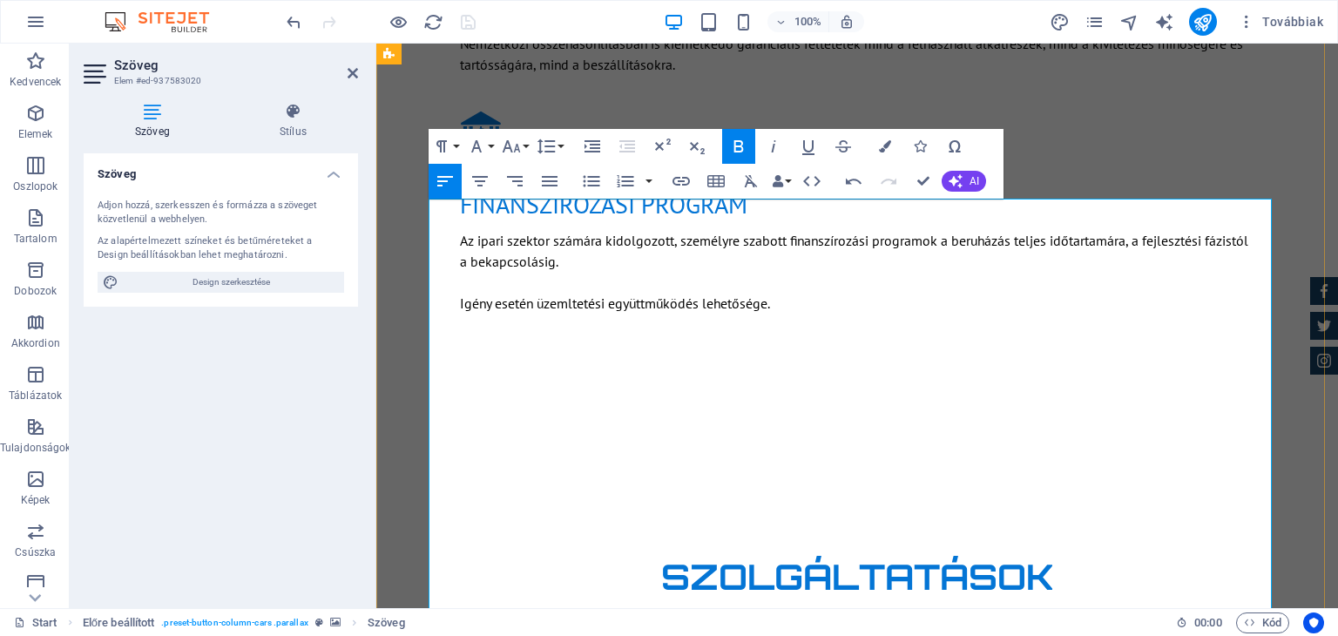
drag, startPoint x: 438, startPoint y: 502, endPoint x: 739, endPoint y: 504, distance: 300.5
drag, startPoint x: 442, startPoint y: 526, endPoint x: 711, endPoint y: 520, distance: 269.2
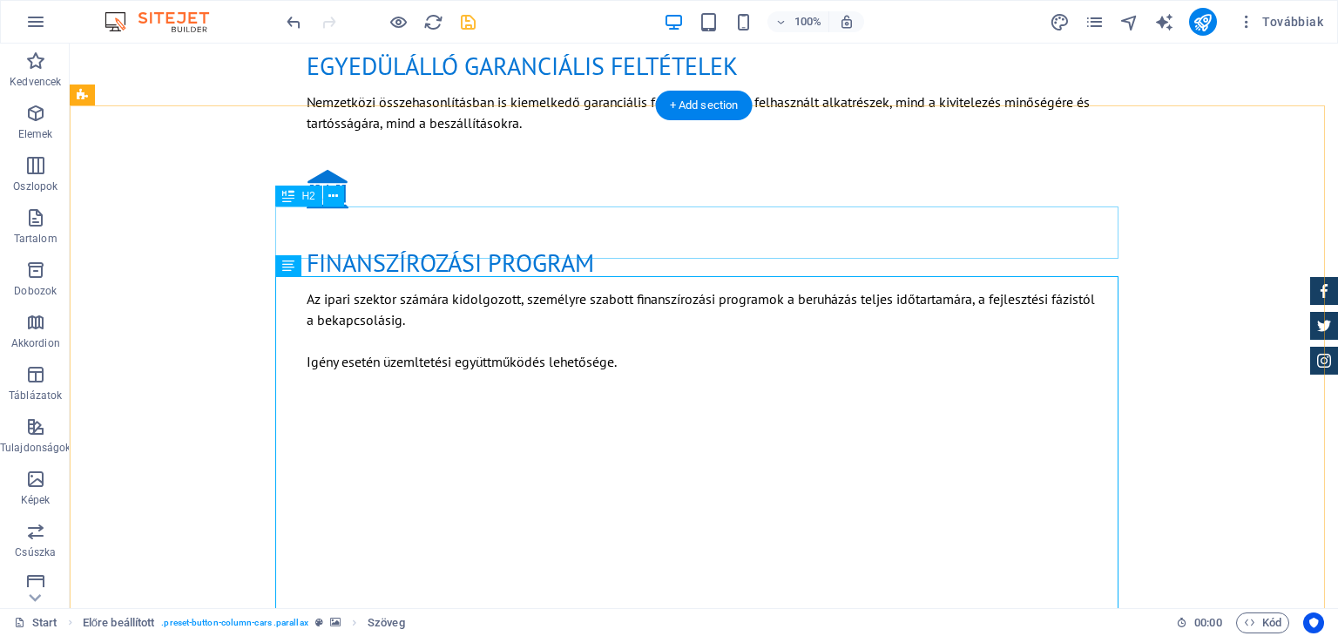
scroll to position [1806, 0]
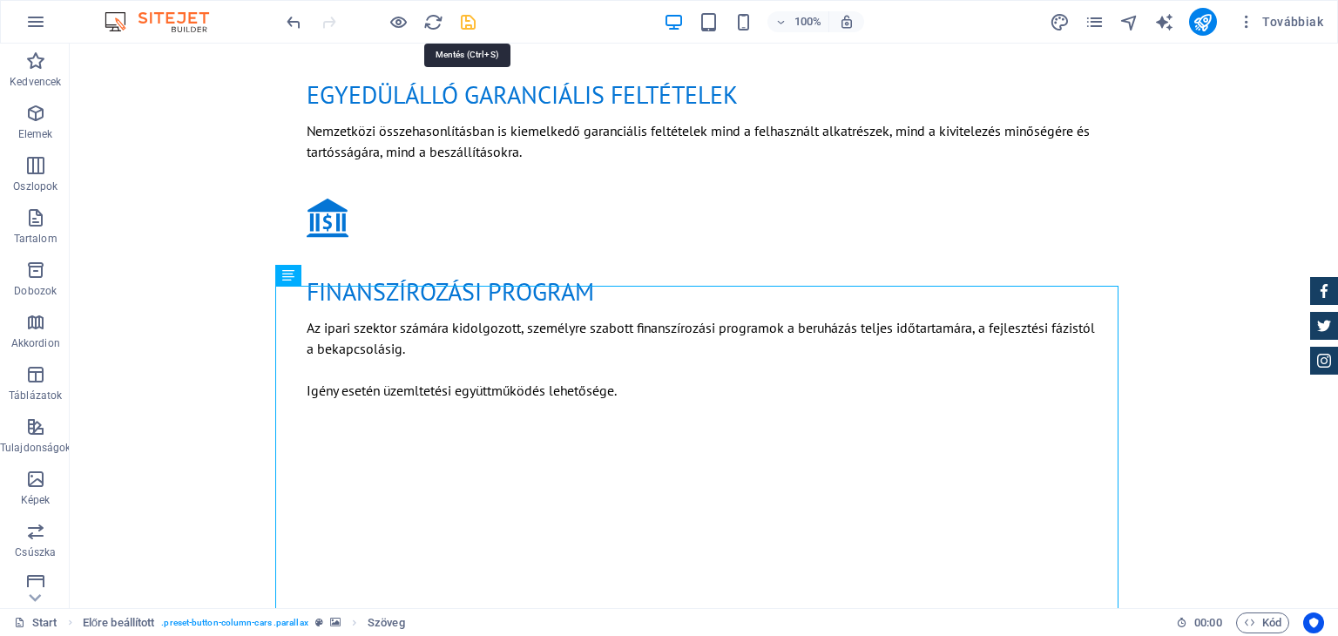
click at [467, 24] on icon "save" at bounding box center [468, 22] width 20 height 20
checkbox input "false"
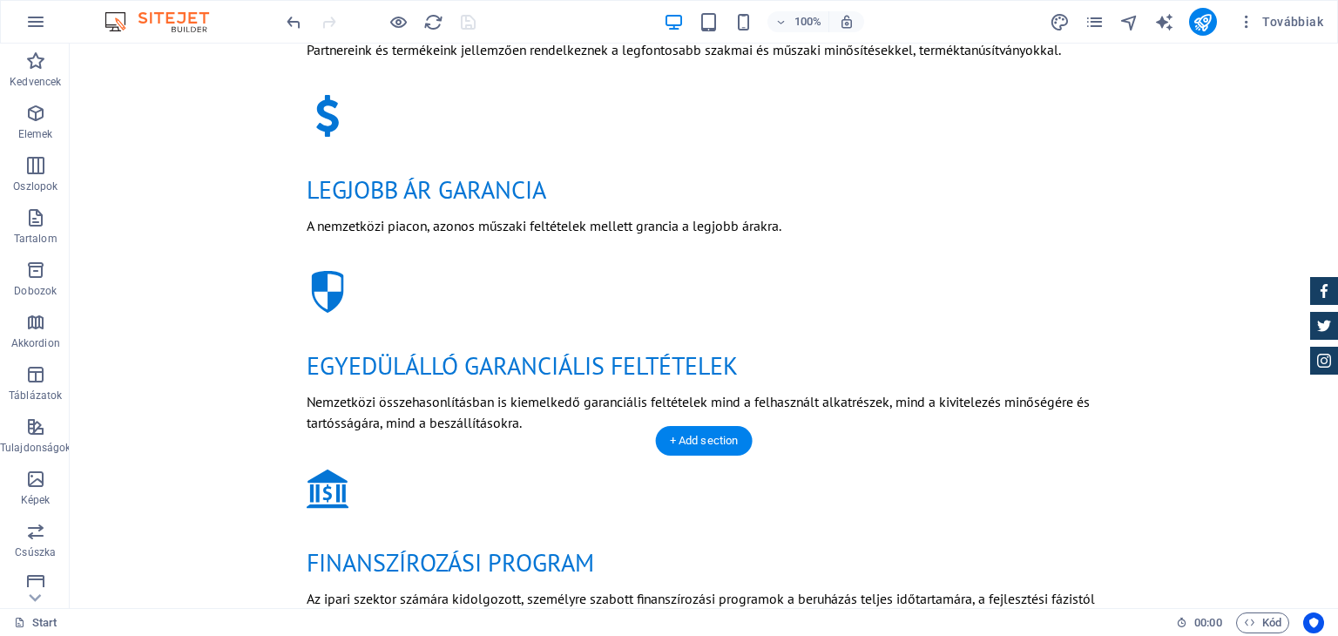
scroll to position [1458, 0]
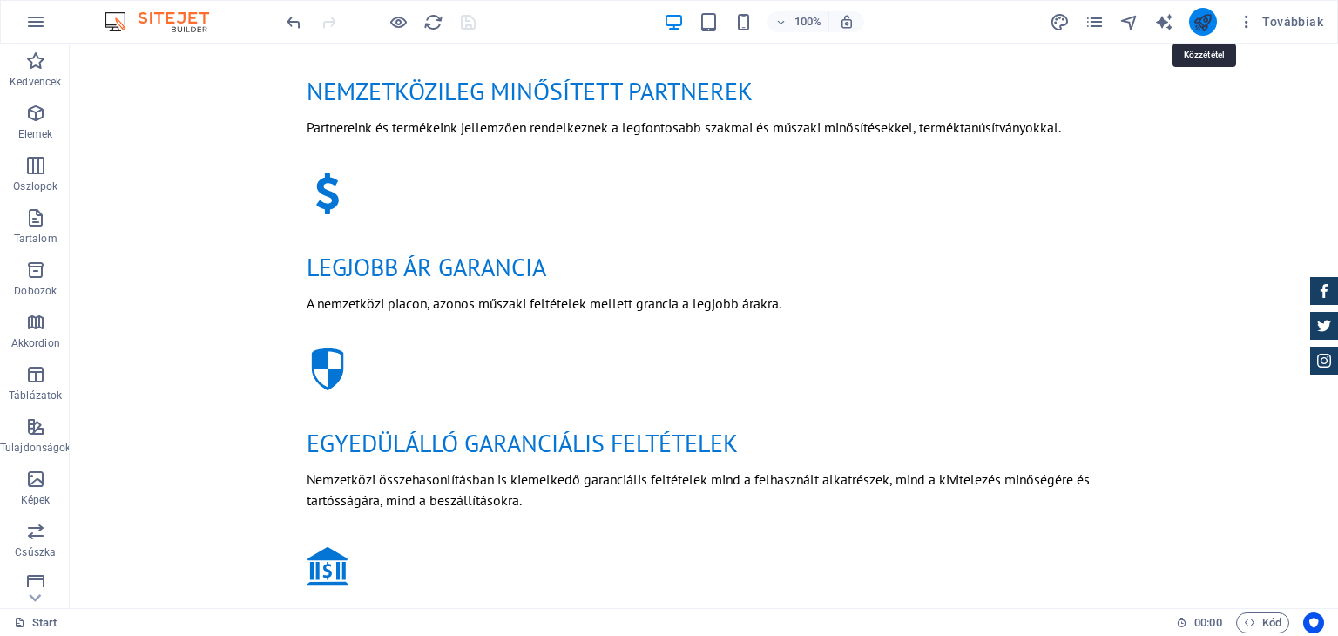
click at [1195, 25] on icon "publish" at bounding box center [1202, 22] width 20 height 20
